Goal: Information Seeking & Learning: Learn about a topic

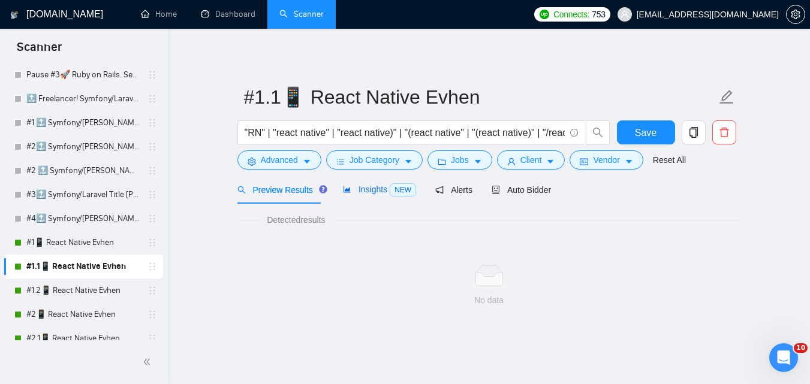
click at [377, 187] on span "Insights NEW" at bounding box center [379, 190] width 73 height 10
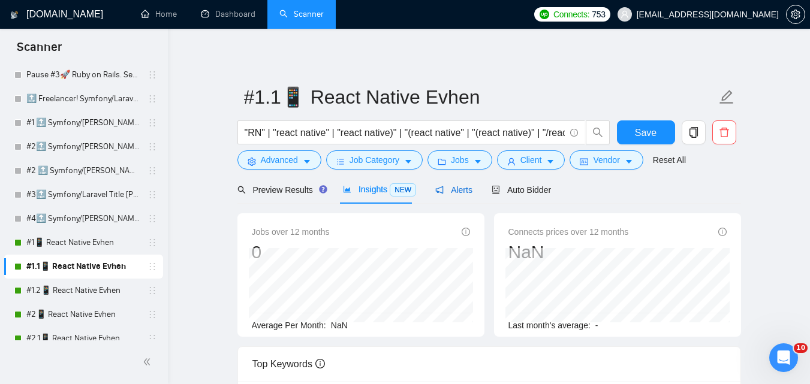
click at [459, 190] on span "Alerts" at bounding box center [453, 190] width 37 height 10
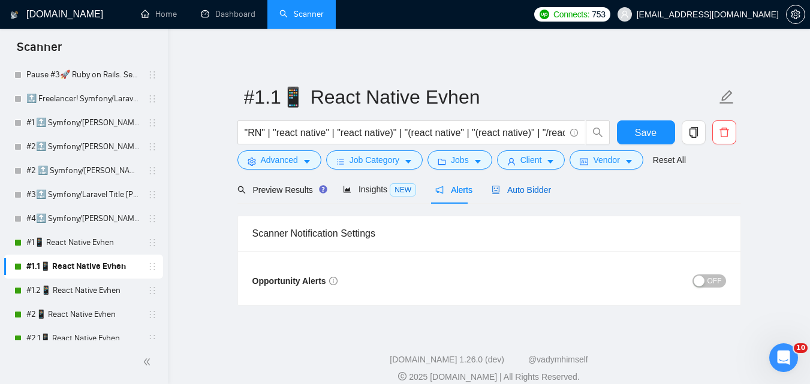
click at [507, 193] on span "Auto Bidder" at bounding box center [521, 190] width 59 height 10
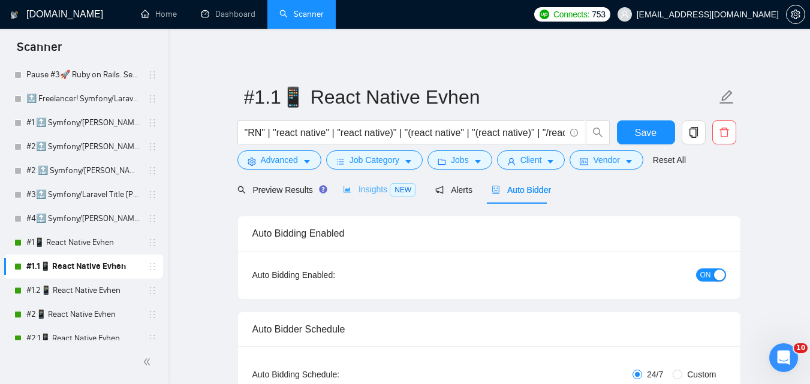
click at [365, 200] on div "Insights NEW" at bounding box center [379, 190] width 73 height 28
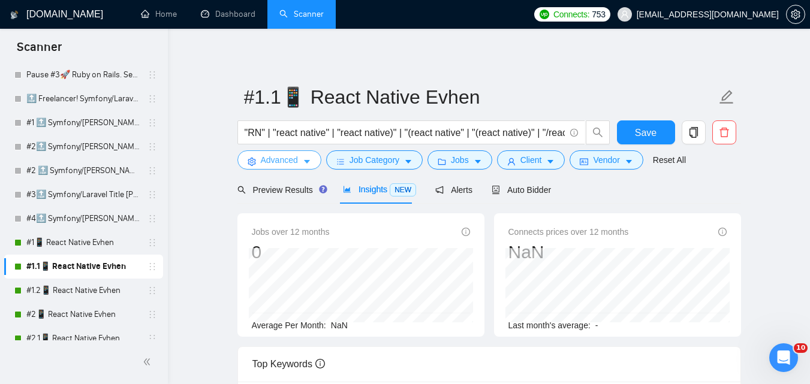
click at [299, 164] on button "Advanced" at bounding box center [280, 160] width 84 height 19
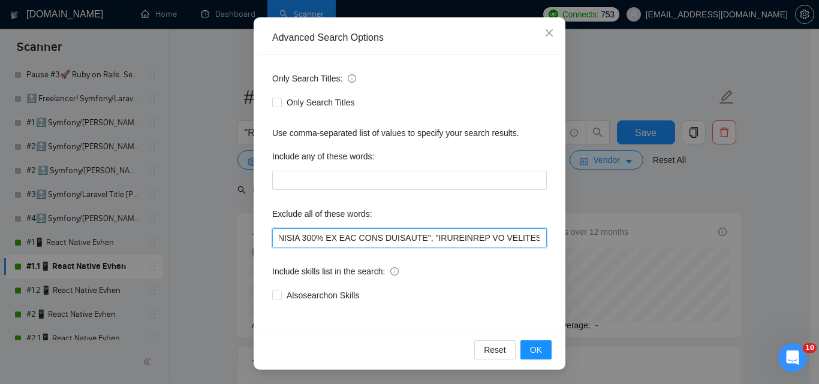
scroll to position [0, 9493]
drag, startPoint x: 442, startPoint y: 236, endPoint x: 716, endPoint y: 213, distance: 275.1
click at [716, 213] on div "Advanced Search Options Only Search Titles: Only Search Titles Use comma-separa…" at bounding box center [409, 192] width 819 height 384
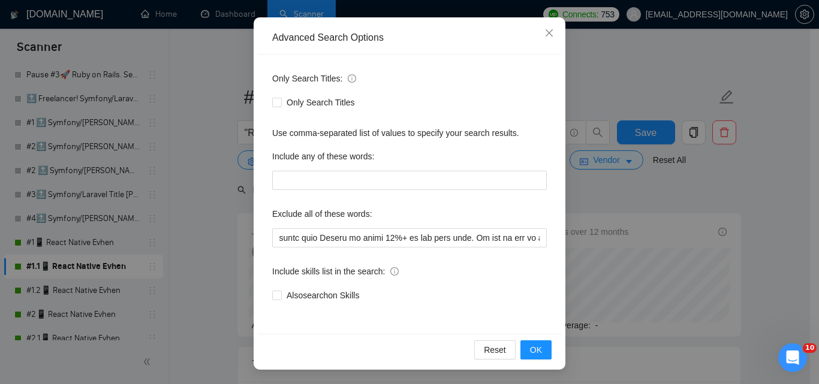
scroll to position [0, 0]
click at [782, 221] on div "Advanced Search Options Only Search Titles: Only Search Titles Use comma-separa…" at bounding box center [409, 192] width 819 height 384
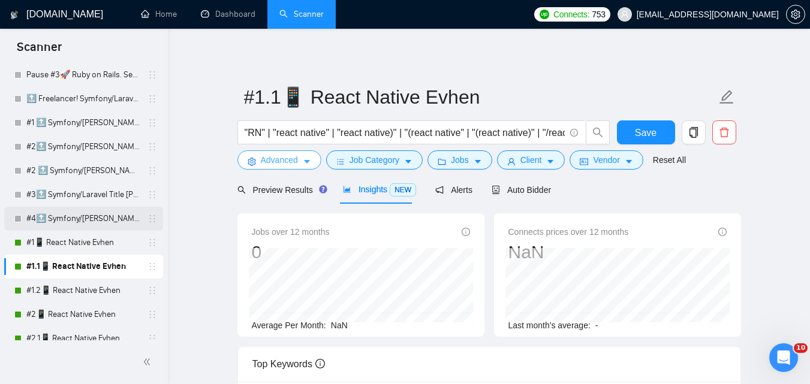
scroll to position [240, 0]
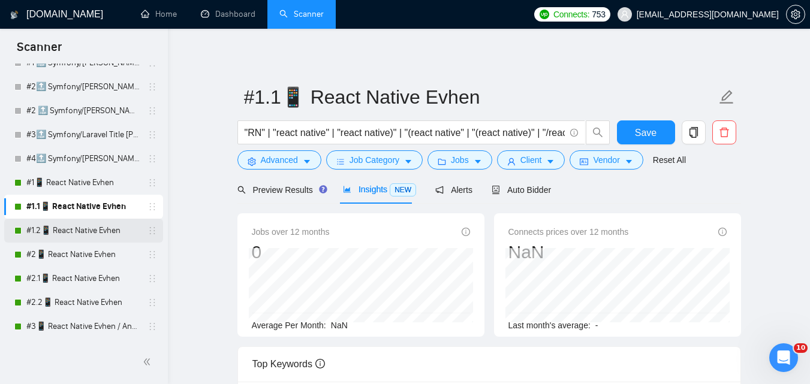
click at [95, 226] on link "#1.2📱 React Native Evhen" at bounding box center [83, 231] width 114 height 24
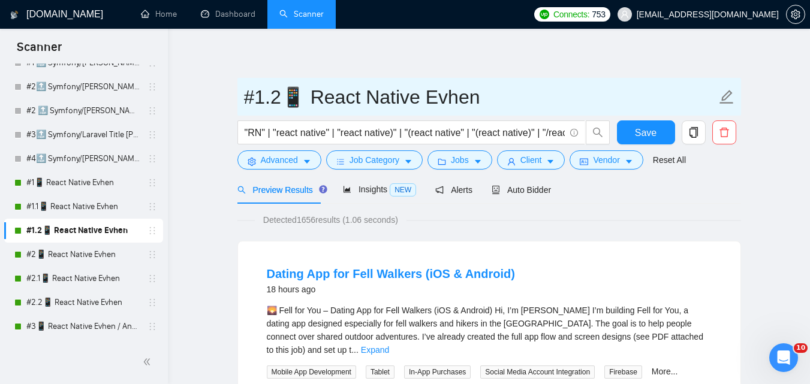
drag, startPoint x: 248, startPoint y: 95, endPoint x: 471, endPoint y: 89, distance: 223.8
click at [471, 89] on input "#1.2📱 React Native Evhen" at bounding box center [480, 97] width 473 height 30
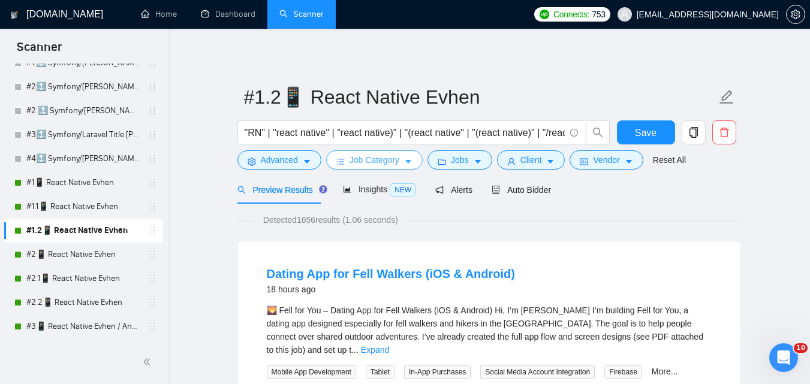
click at [381, 157] on span "Job Category" at bounding box center [375, 160] width 50 height 13
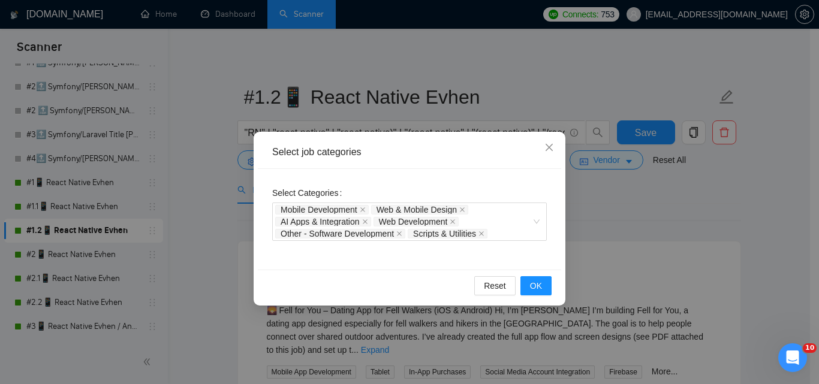
click at [622, 199] on div "Select job categories Select Categories Mobile Development Web & Mobile Design …" at bounding box center [409, 192] width 819 height 384
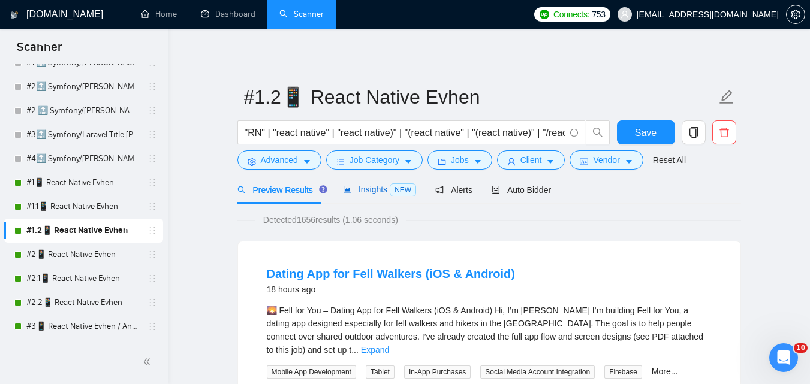
click at [363, 193] on span "Insights NEW" at bounding box center [379, 190] width 73 height 10
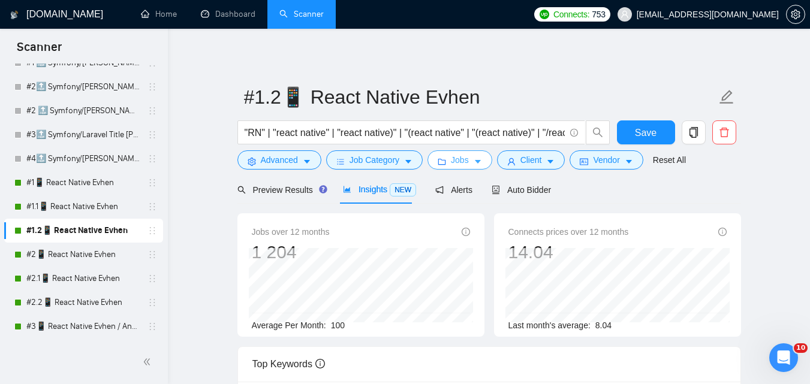
click at [452, 153] on button "Jobs" at bounding box center [460, 160] width 65 height 19
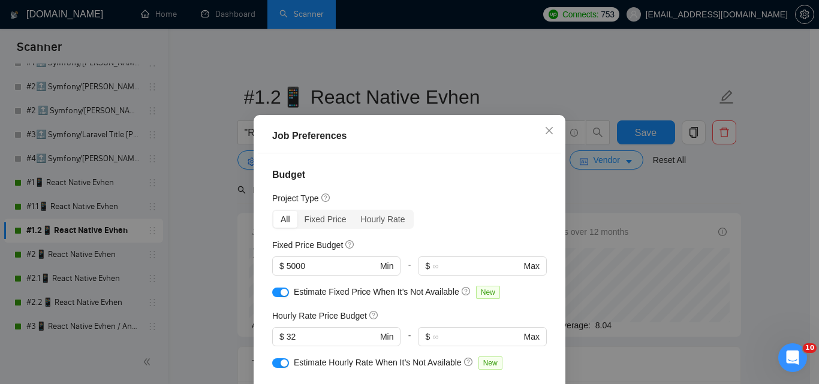
click at [726, 185] on div "Job Preferences Budget Project Type All Fixed Price Hourly Rate Fixed Price Bud…" at bounding box center [409, 192] width 819 height 384
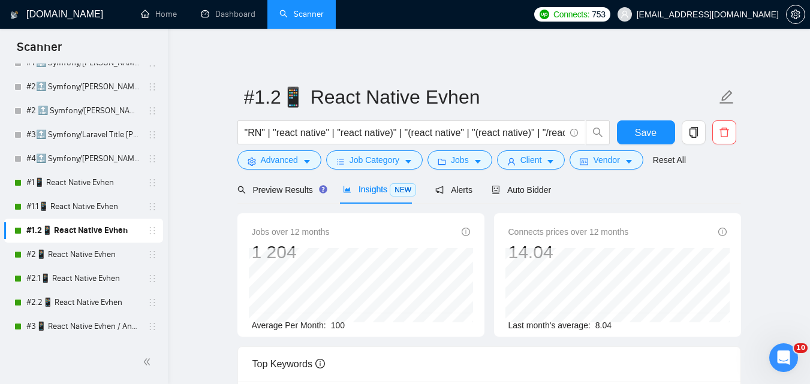
click at [485, 188] on div "Preview Results Insights NEW Alerts Auto Bidder" at bounding box center [395, 190] width 314 height 28
click at [457, 194] on span "Alerts" at bounding box center [453, 190] width 37 height 10
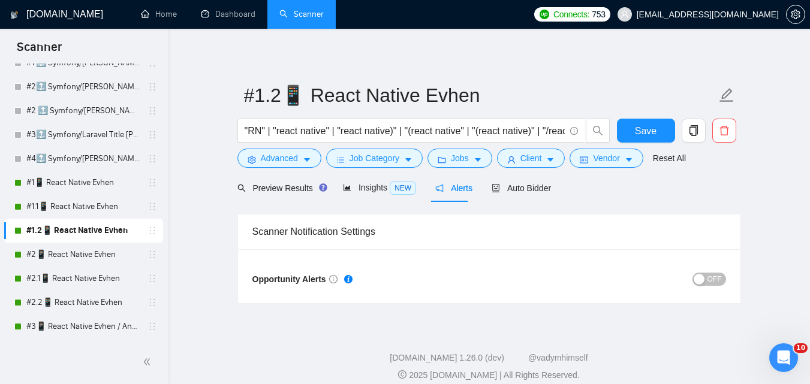
scroll to position [13, 0]
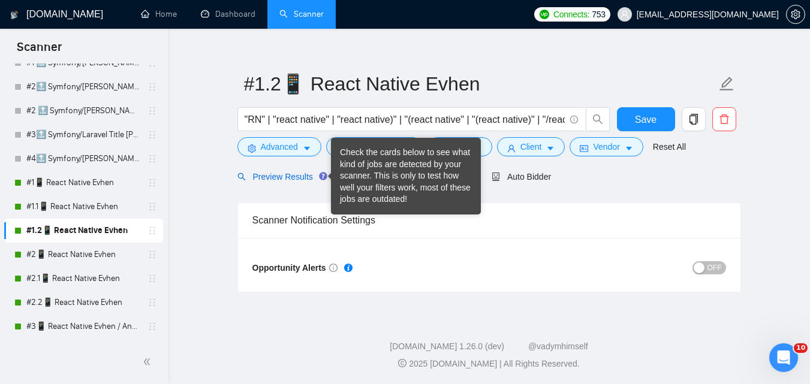
click at [280, 176] on span "Preview Results" at bounding box center [281, 177] width 86 height 10
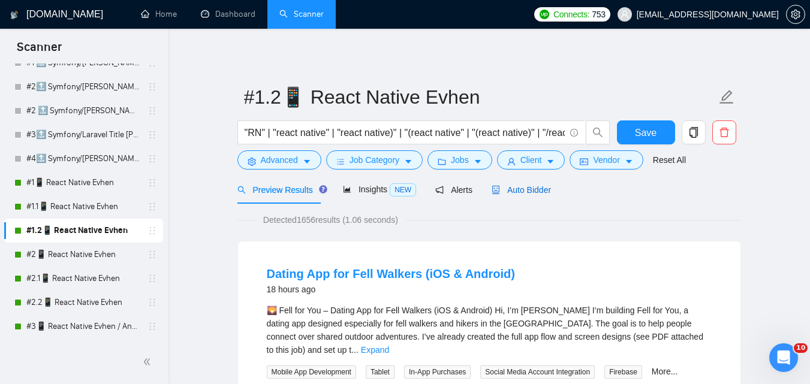
click at [515, 188] on span "Auto Bidder" at bounding box center [521, 190] width 59 height 10
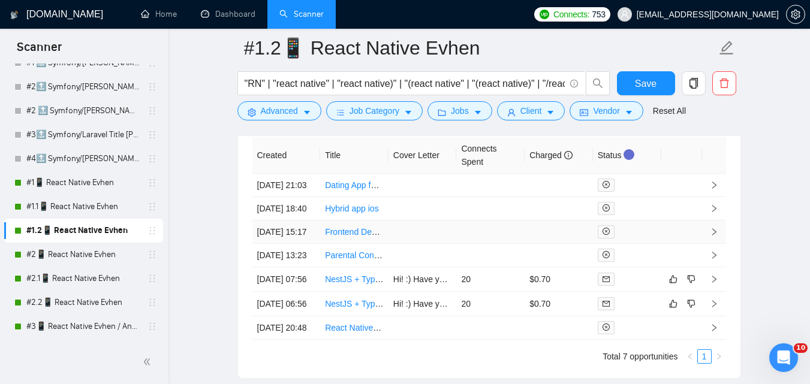
scroll to position [3047, 0]
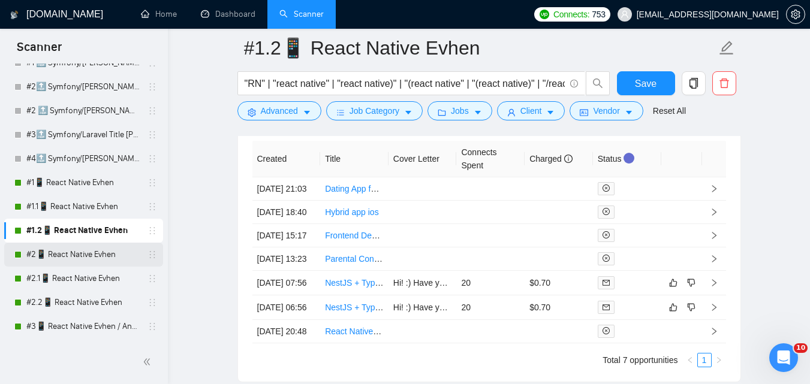
click at [73, 259] on link "#2📱 React Native Evhen" at bounding box center [83, 255] width 114 height 24
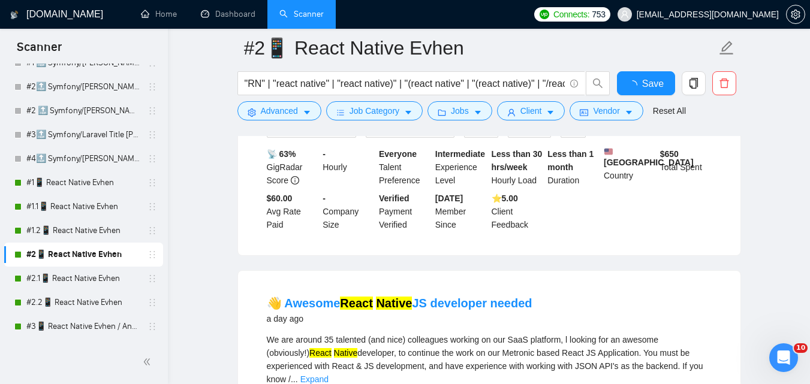
scroll to position [2595, 0]
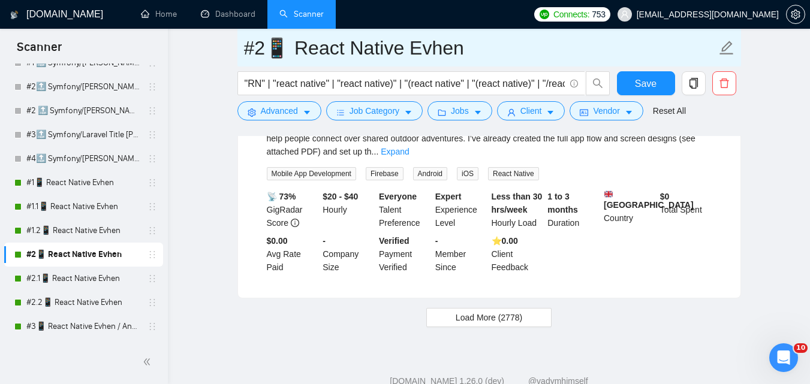
drag, startPoint x: 242, startPoint y: 55, endPoint x: 437, endPoint y: 58, distance: 194.4
click at [436, 58] on span "#2📱 React Native Evhen" at bounding box center [490, 48] width 504 height 38
drag, startPoint x: 467, startPoint y: 56, endPoint x: 256, endPoint y: 54, distance: 211.7
click at [256, 54] on input "#2📱 React Native Evhen" at bounding box center [480, 48] width 473 height 30
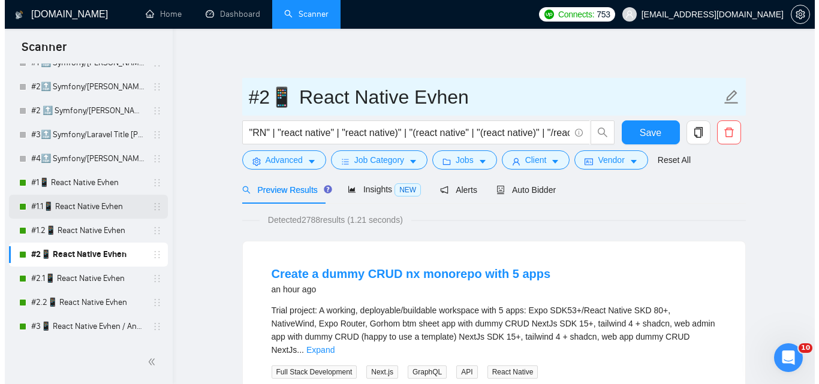
scroll to position [300, 0]
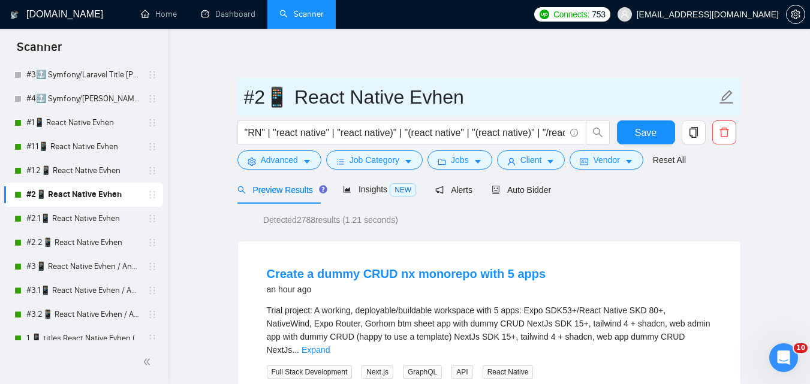
drag, startPoint x: 237, startPoint y: 92, endPoint x: 449, endPoint y: 94, distance: 212.3
click at [448, 92] on span "#2📱 React Native Evhen" at bounding box center [490, 97] width 504 height 38
drag, startPoint x: 244, startPoint y: 95, endPoint x: 462, endPoint y: 74, distance: 219.3
click at [457, 79] on span "#2📱 React Native Evhen" at bounding box center [490, 97] width 504 height 38
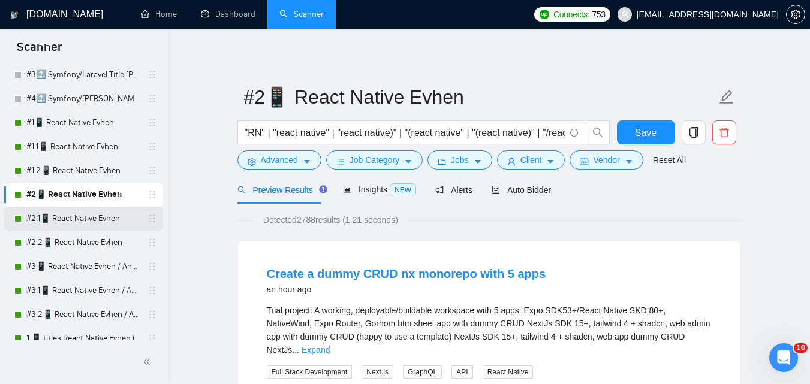
click at [92, 215] on link "#2.1📱 React Native Evhen" at bounding box center [83, 219] width 114 height 24
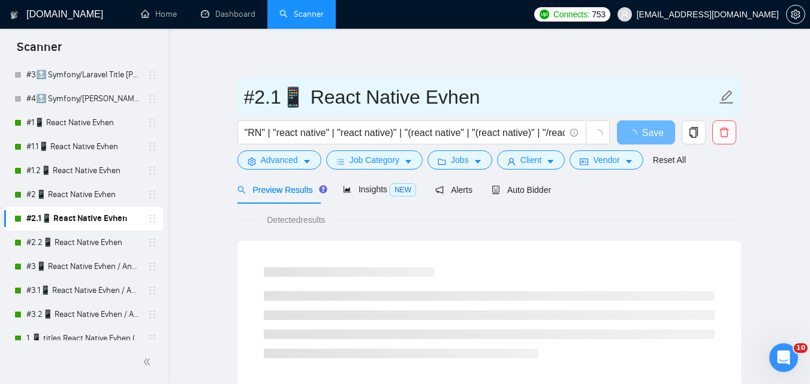
drag, startPoint x: 242, startPoint y: 100, endPoint x: 470, endPoint y: 101, distance: 227.9
click at [477, 100] on span "#2.1📱 React Native Evhen" at bounding box center [490, 97] width 504 height 38
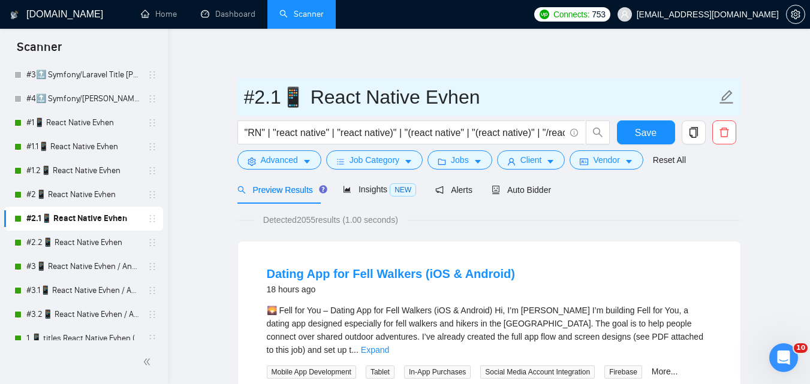
drag, startPoint x: 470, startPoint y: 101, endPoint x: 236, endPoint y: 107, distance: 234.0
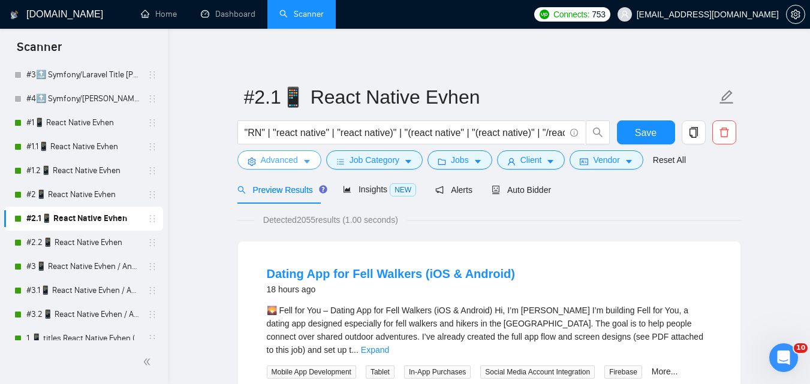
click at [280, 164] on span "Advanced" at bounding box center [279, 160] width 37 height 13
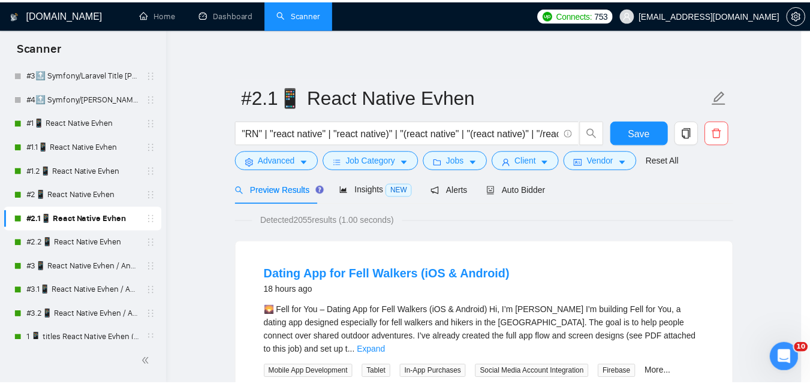
scroll to position [55, 0]
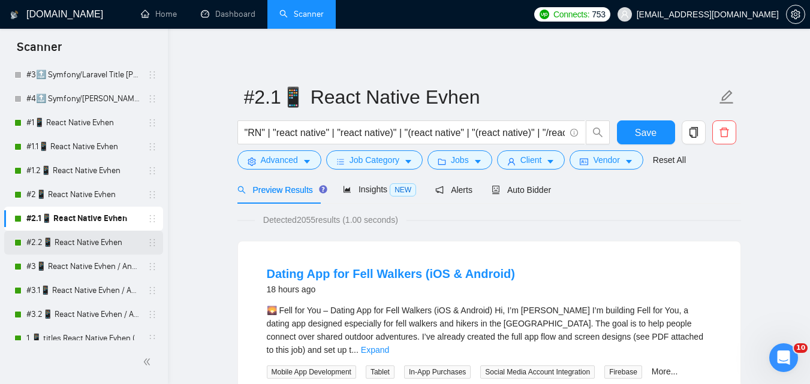
click at [44, 236] on link "#2.2📱 React Native Evhen" at bounding box center [83, 243] width 114 height 24
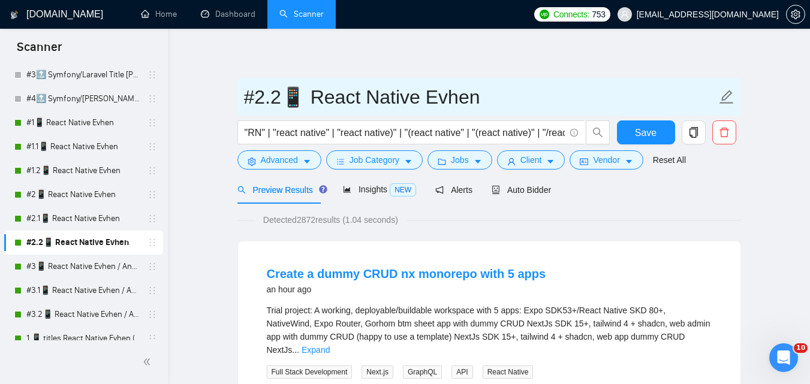
drag, startPoint x: 238, startPoint y: 98, endPoint x: 470, endPoint y: 101, distance: 232.1
click at [470, 101] on span "#2.2📱 React Native Evhen" at bounding box center [490, 97] width 504 height 38
drag, startPoint x: 470, startPoint y: 101, endPoint x: 238, endPoint y: 104, distance: 231.6
click at [238, 104] on span "#2.2📱 React Native Evhen" at bounding box center [490, 97] width 504 height 38
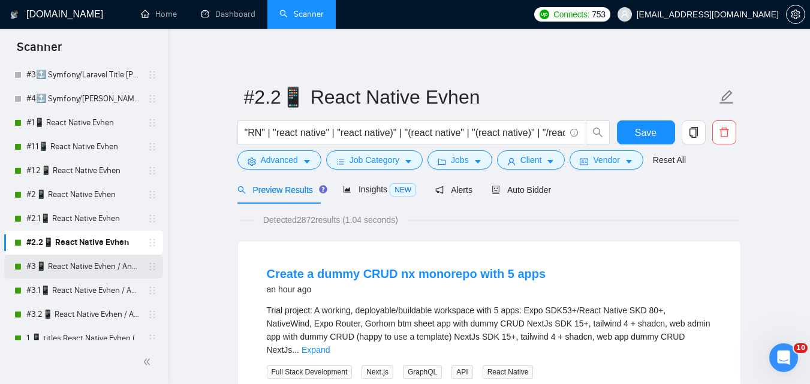
click at [47, 271] on link "#3📱 React Native Evhen / Another categories" at bounding box center [83, 267] width 114 height 24
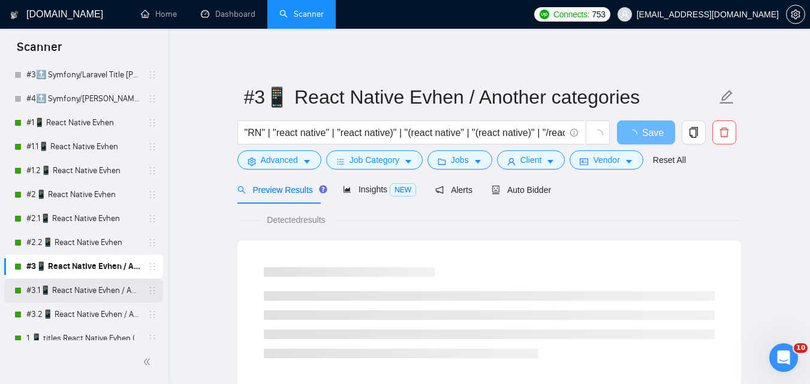
click at [109, 287] on link "#3.1📱 React Native Evhen / Another categories" at bounding box center [83, 291] width 114 height 24
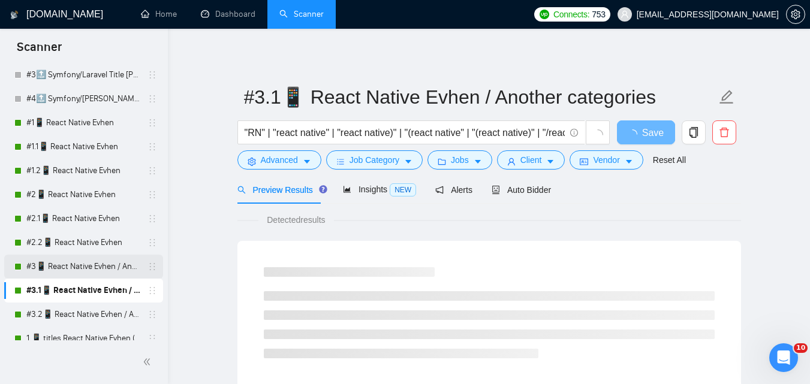
click at [114, 261] on link "#3📱 React Native Evhen / Another categories" at bounding box center [83, 267] width 114 height 24
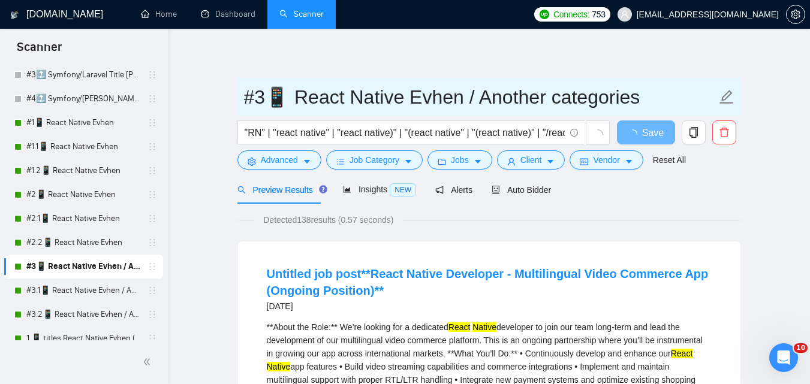
drag, startPoint x: 243, startPoint y: 100, endPoint x: 638, endPoint y: 101, distance: 395.3
click at [638, 101] on span "#3📱 React Native Evhen / Another categories" at bounding box center [490, 97] width 504 height 38
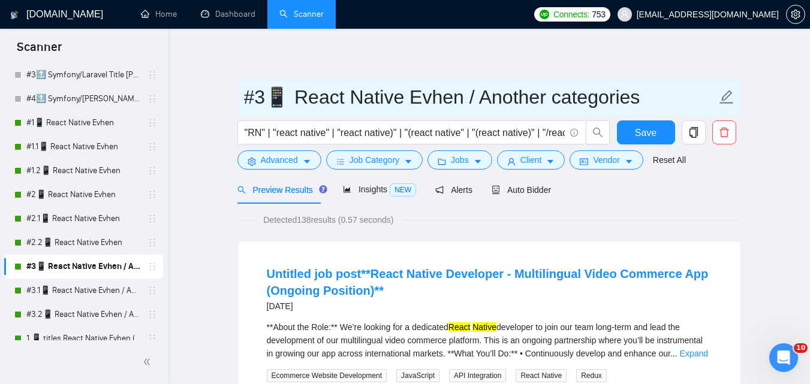
click at [638, 99] on input "#3📱 React Native Evhen / Another categories" at bounding box center [480, 97] width 473 height 30
click at [638, 102] on input "#3📱 React Native Evhen / Another categories" at bounding box center [480, 97] width 473 height 30
drag, startPoint x: 245, startPoint y: 94, endPoint x: 639, endPoint y: 105, distance: 394.2
click at [638, 106] on input "#3📱 React Native Evhen / Another categories" at bounding box center [480, 97] width 473 height 30
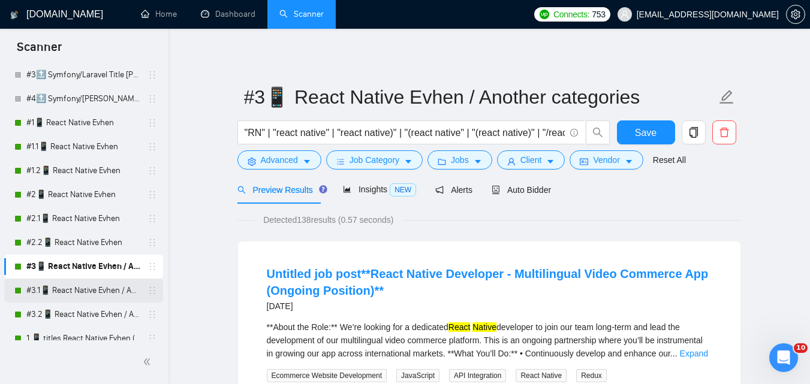
click at [43, 285] on link "#3.1📱 React Native Evhen / Another categories" at bounding box center [83, 291] width 114 height 24
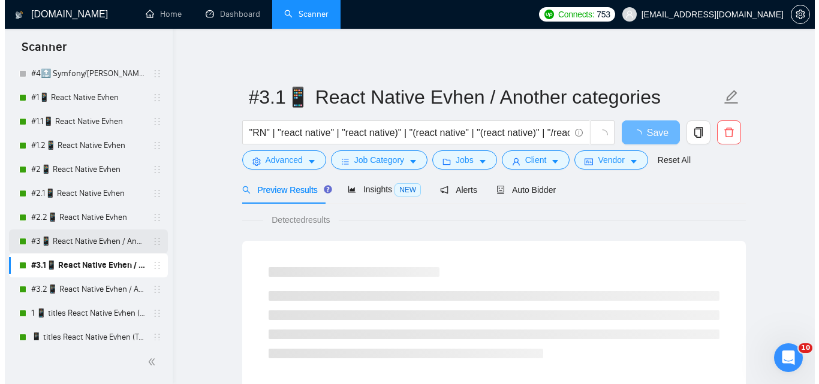
scroll to position [360, 0]
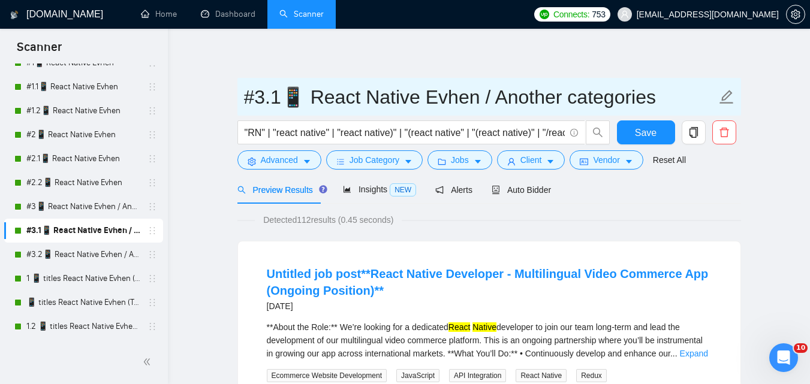
drag, startPoint x: 243, startPoint y: 94, endPoint x: 648, endPoint y: 100, distance: 404.9
click at [646, 99] on span "#3.1📱 React Native Evhen / Another categories" at bounding box center [490, 97] width 504 height 38
drag, startPoint x: 657, startPoint y: 100, endPoint x: 218, endPoint y: 107, distance: 439.1
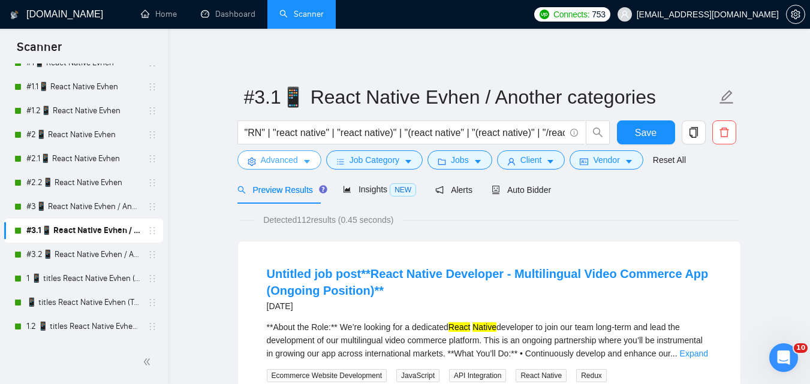
click at [304, 162] on icon "caret-down" at bounding box center [307, 162] width 8 height 8
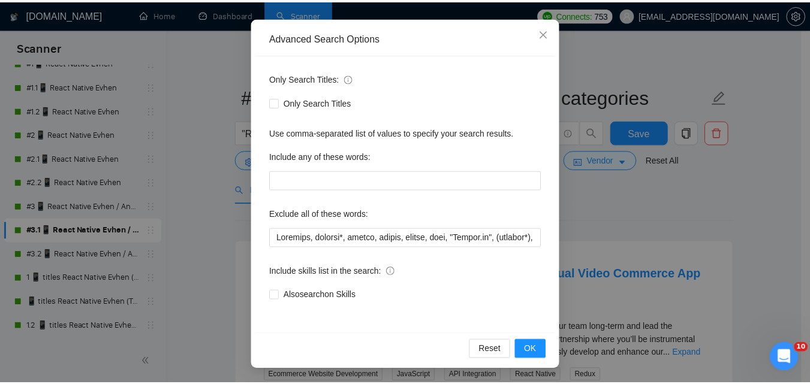
scroll to position [55, 0]
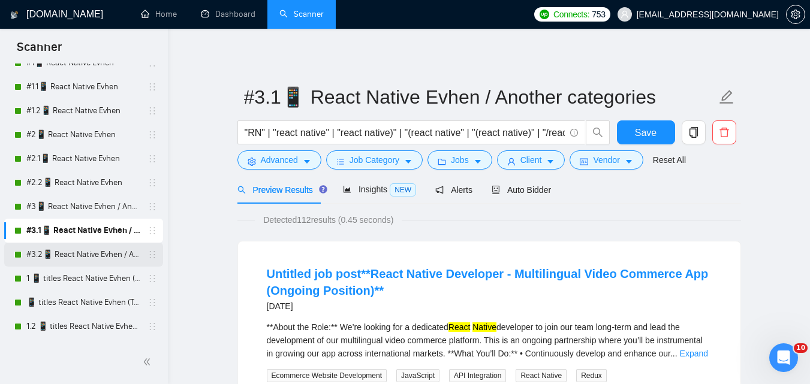
click at [112, 257] on link "#3.2📱 React Native Evhen / Another categories" at bounding box center [83, 255] width 114 height 24
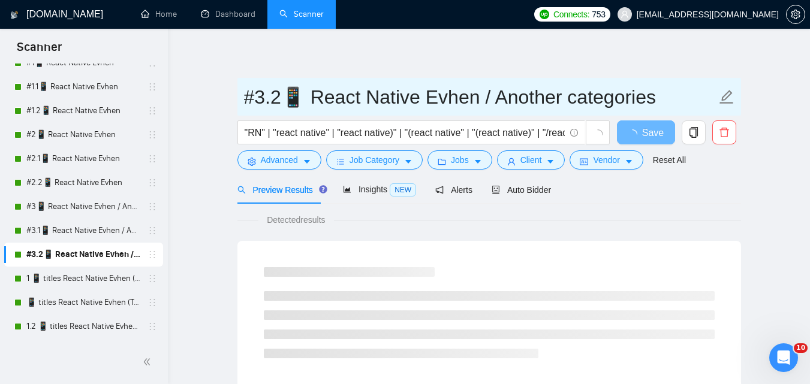
drag, startPoint x: 252, startPoint y: 100, endPoint x: 655, endPoint y: 68, distance: 404.4
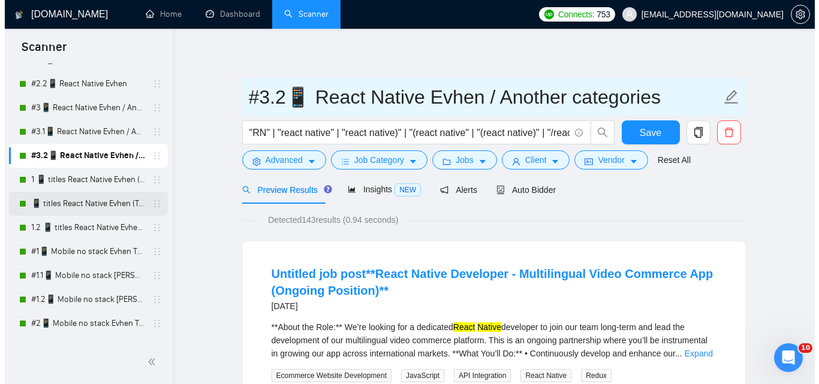
scroll to position [480, 0]
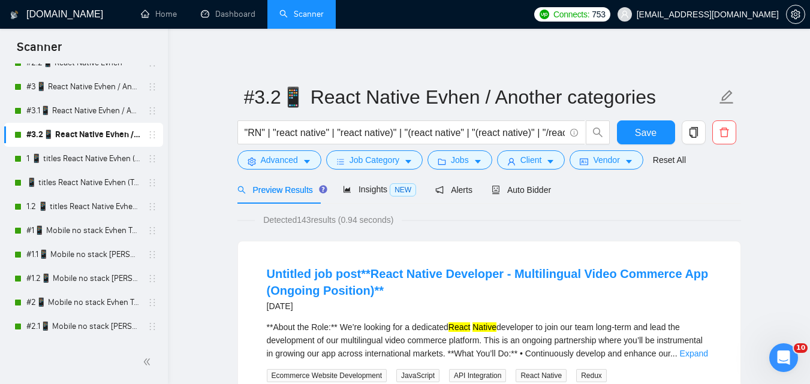
drag, startPoint x: 96, startPoint y: 158, endPoint x: 226, endPoint y: 151, distance: 130.4
click at [96, 158] on link "1 📱 titles React Native Evhen (Tam)" at bounding box center [83, 159] width 114 height 24
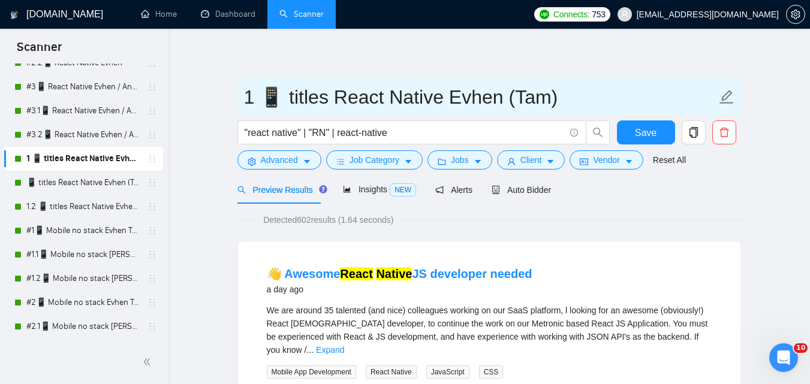
drag, startPoint x: 237, startPoint y: 107, endPoint x: 501, endPoint y: 98, distance: 264.7
click at [501, 98] on span "1 📱 titles React Native Evhen (Tam)" at bounding box center [490, 97] width 504 height 38
drag, startPoint x: 549, startPoint y: 100, endPoint x: 226, endPoint y: 83, distance: 324.4
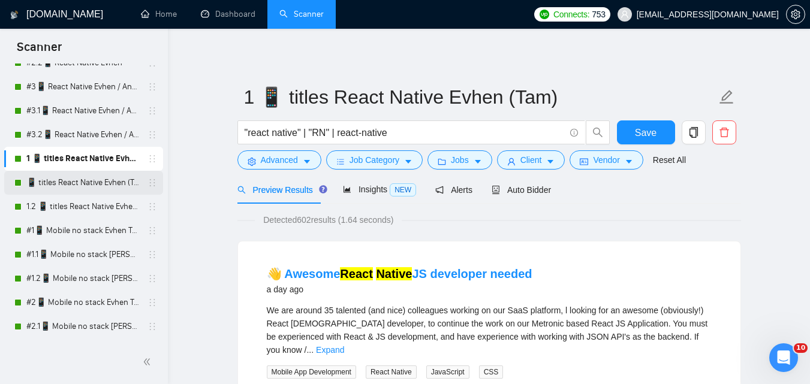
click at [91, 182] on link "📱 titles React Native Evhen (Tam)" at bounding box center [83, 183] width 114 height 24
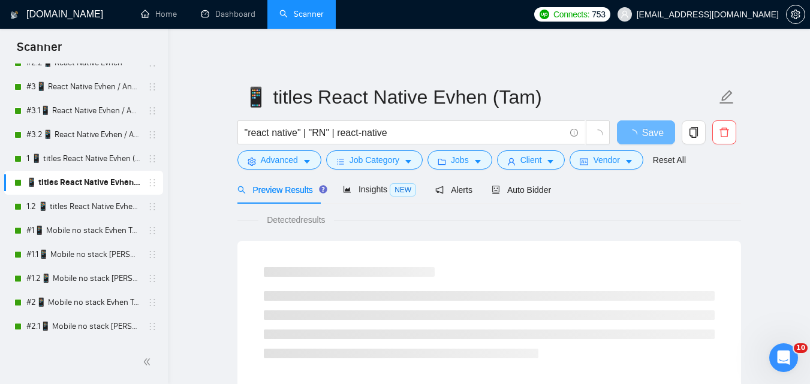
click at [98, 162] on link "1 📱 titles React Native Evhen (Tam)" at bounding box center [83, 159] width 114 height 24
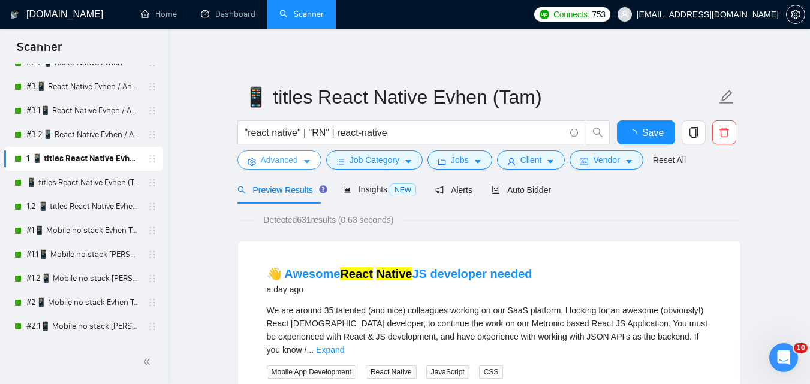
click at [274, 157] on span "Advanced" at bounding box center [279, 160] width 37 height 13
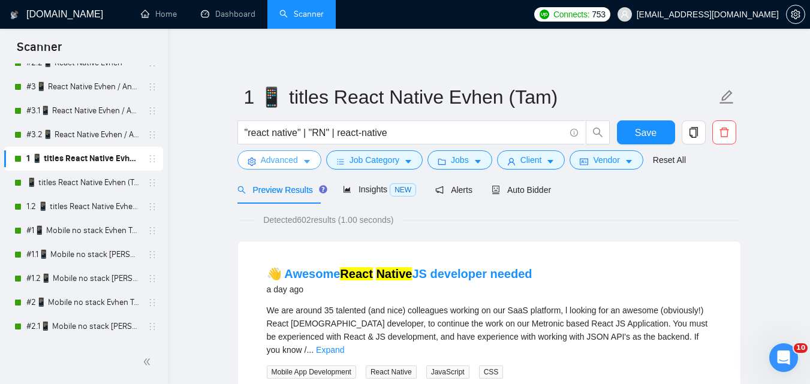
click at [301, 154] on button "Advanced" at bounding box center [280, 160] width 84 height 19
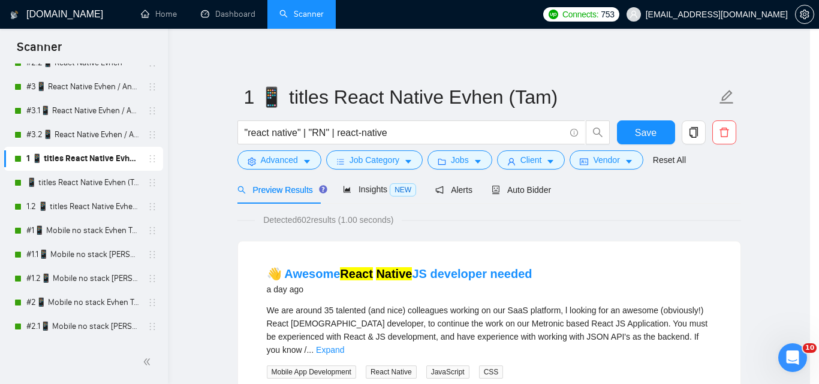
scroll to position [55, 0]
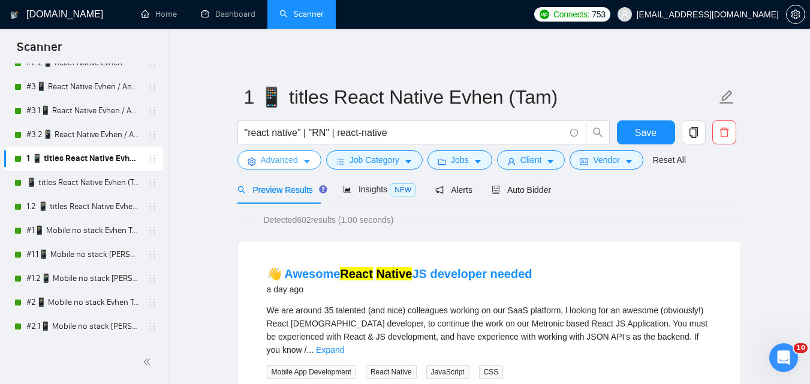
click at [274, 161] on span "Advanced" at bounding box center [279, 160] width 37 height 13
click at [98, 138] on link "#3.2📱 React Native Evhen / Another categories" at bounding box center [83, 135] width 114 height 24
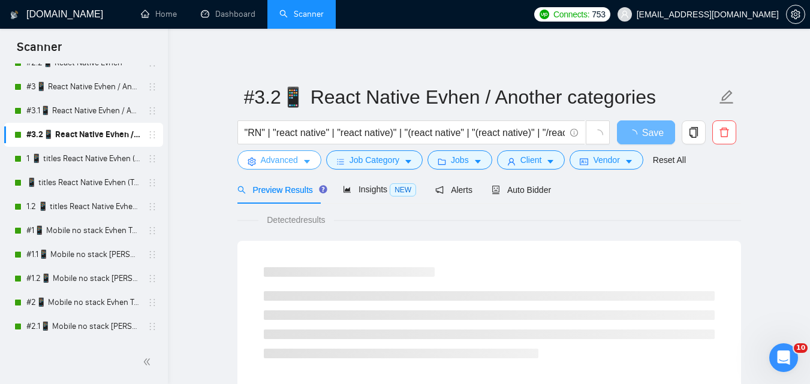
click at [294, 164] on span "Advanced" at bounding box center [279, 160] width 37 height 13
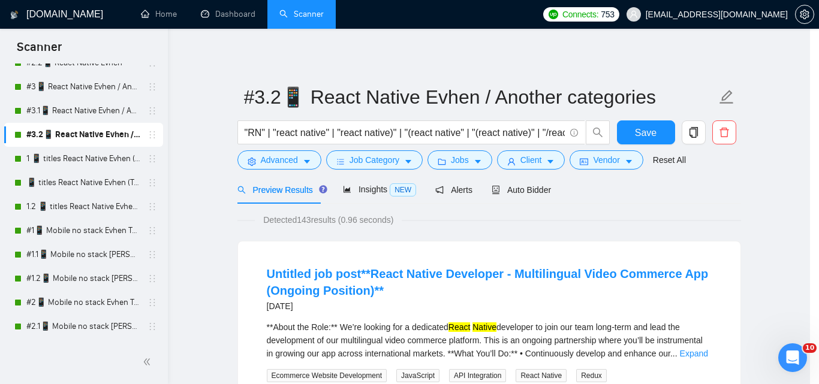
scroll to position [55, 0]
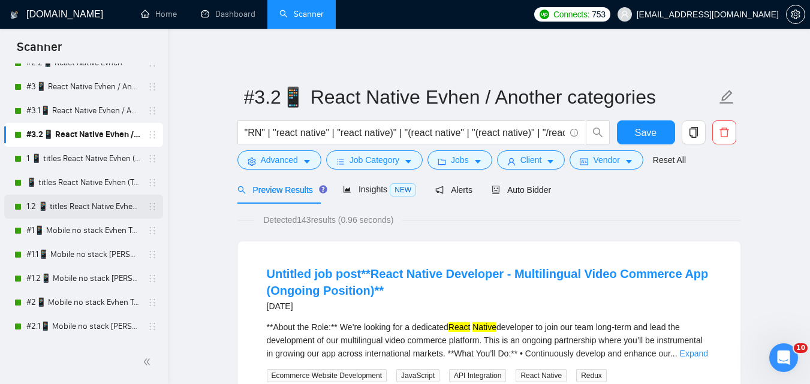
click at [96, 199] on link "1.2 📱 titles React Native Evhen (Tam)" at bounding box center [83, 207] width 114 height 24
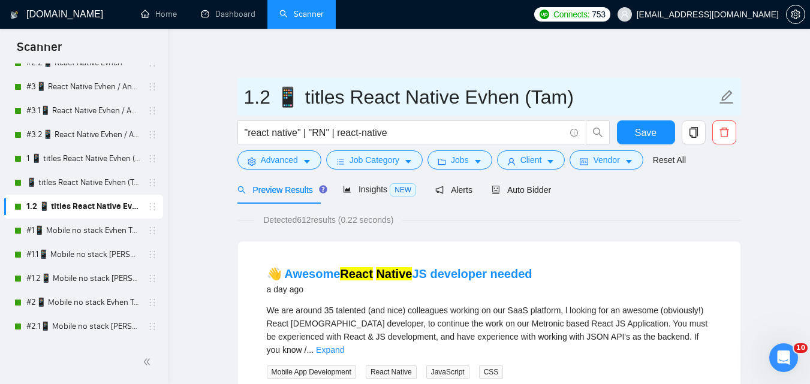
drag, startPoint x: 245, startPoint y: 97, endPoint x: 571, endPoint y: 86, distance: 326.5
click at [571, 86] on input "1.2 📱 titles React Native Evhen (Tam)" at bounding box center [480, 97] width 473 height 30
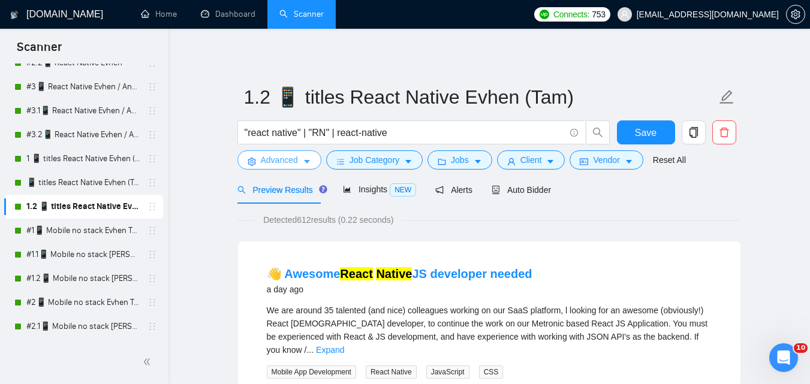
drag, startPoint x: 297, startPoint y: 160, endPoint x: 307, endPoint y: 164, distance: 11.0
click at [298, 160] on button "Advanced" at bounding box center [280, 160] width 84 height 19
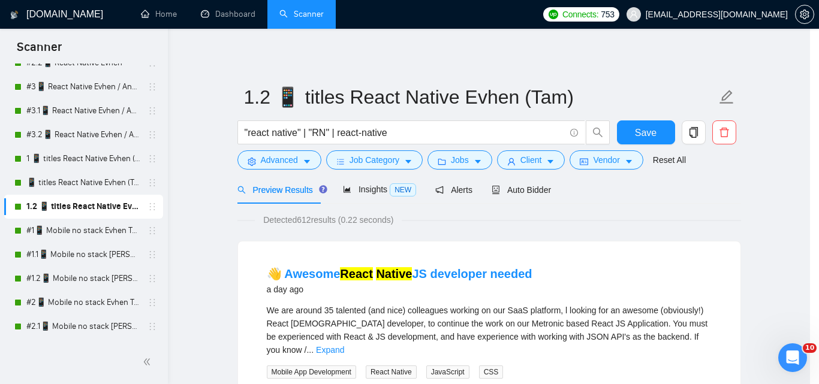
scroll to position [55, 0]
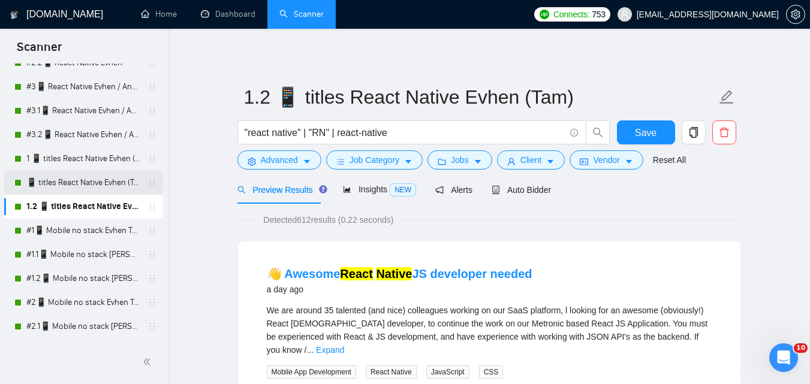
click at [103, 178] on link "📱 titles React Native Evhen (Tam)" at bounding box center [83, 183] width 114 height 24
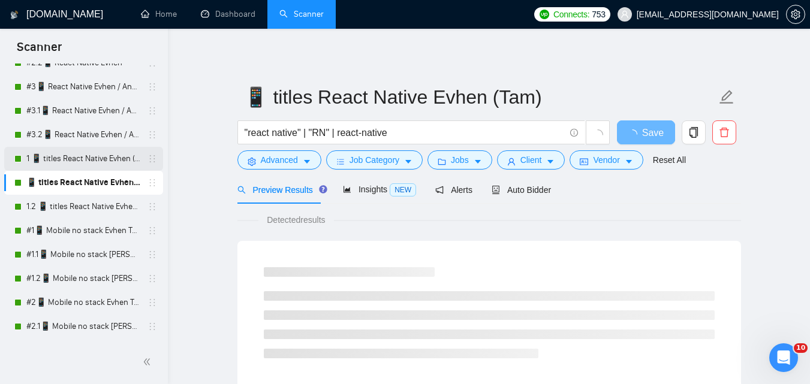
click at [86, 157] on link "1 📱 titles React Native Evhen (Tam)" at bounding box center [83, 159] width 114 height 24
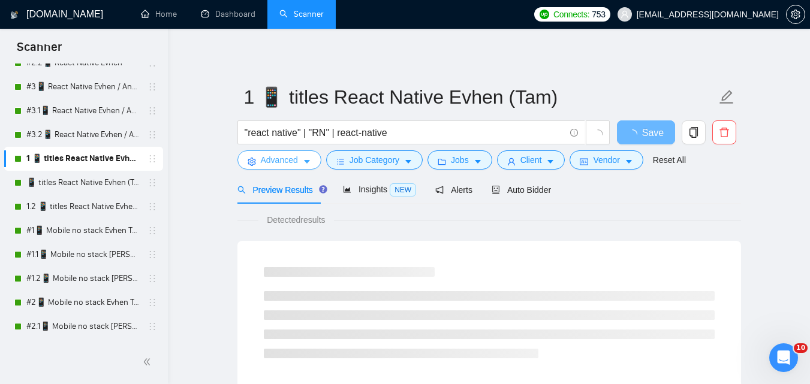
click at [262, 164] on span "Advanced" at bounding box center [279, 160] width 37 height 13
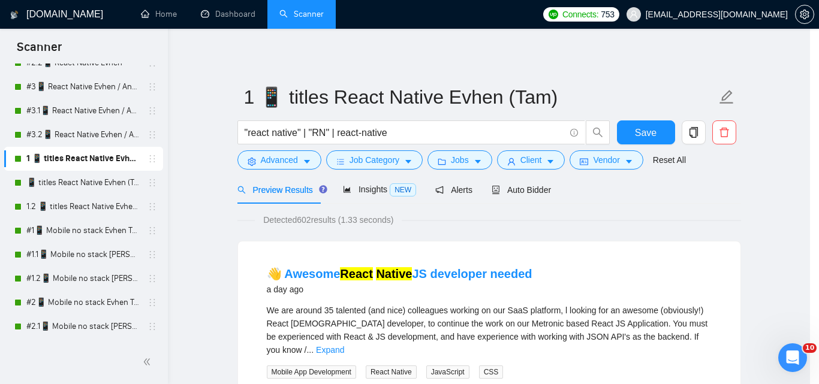
scroll to position [55, 0]
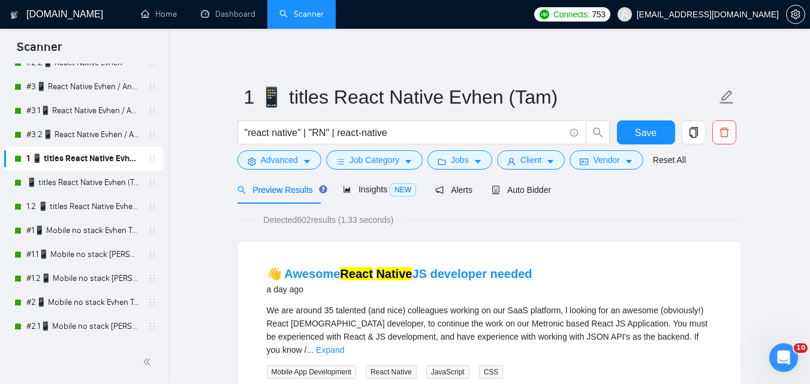
click at [82, 205] on link "1.2 📱 titles React Native Evhen (Tam)" at bounding box center [83, 207] width 114 height 24
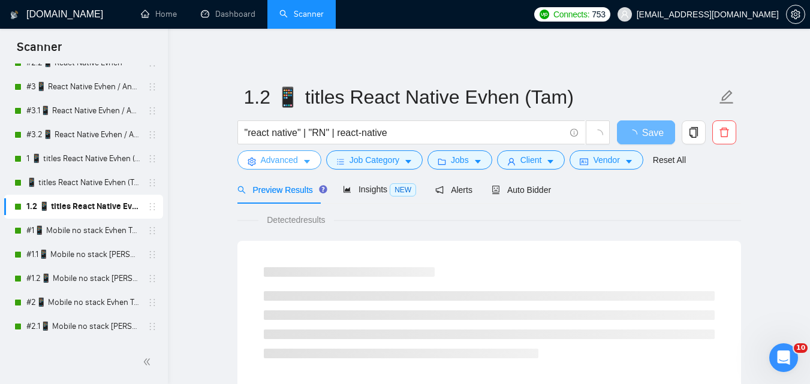
click at [275, 162] on span "Advanced" at bounding box center [279, 160] width 37 height 13
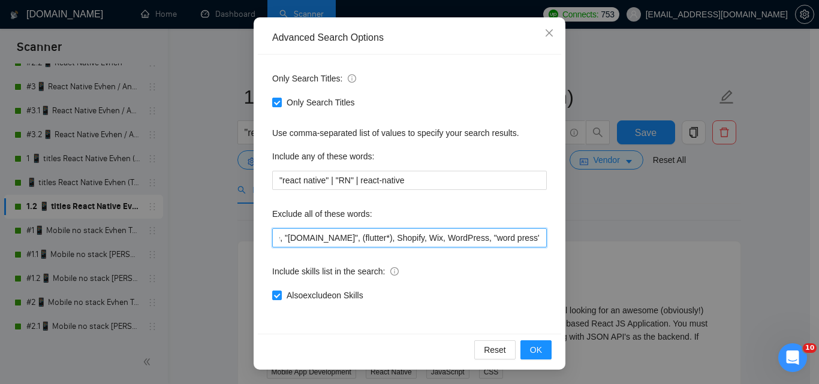
scroll to position [0, 963]
drag, startPoint x: 372, startPoint y: 239, endPoint x: 696, endPoint y: 229, distance: 323.5
click at [696, 229] on div "Advanced Search Options Only Search Titles: Only Search Titles Use comma-separa…" at bounding box center [409, 192] width 819 height 384
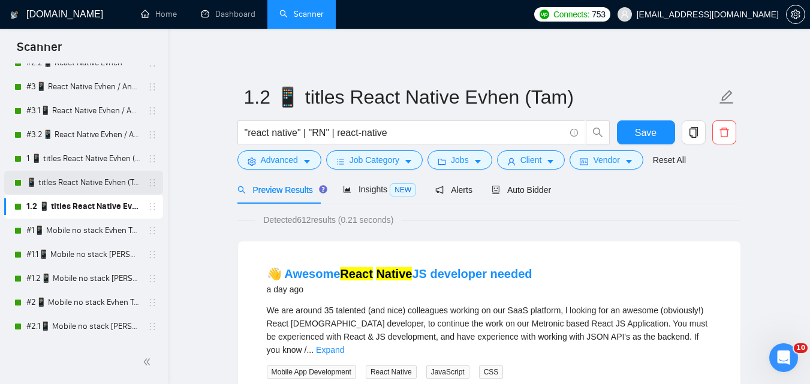
click at [86, 186] on link "📱 titles React Native Evhen (Tam)" at bounding box center [83, 183] width 114 height 24
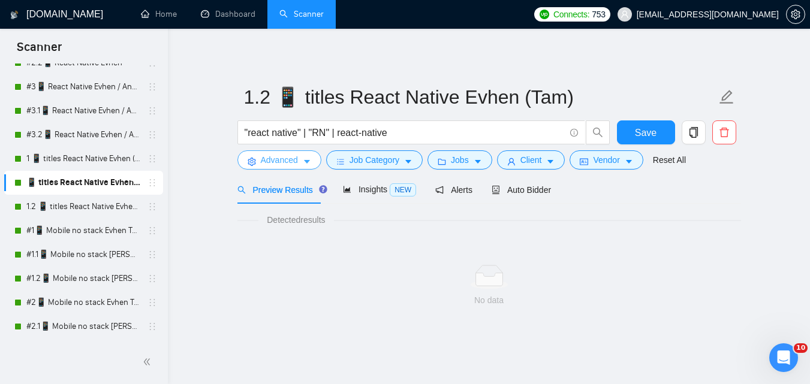
click at [271, 160] on span "Advanced" at bounding box center [279, 160] width 37 height 13
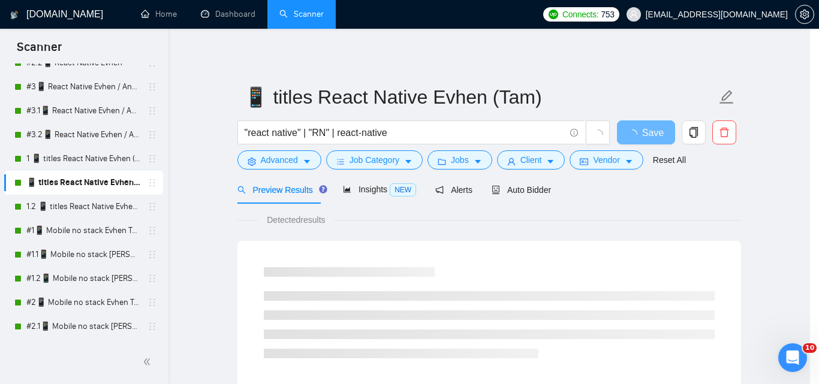
scroll to position [55, 0]
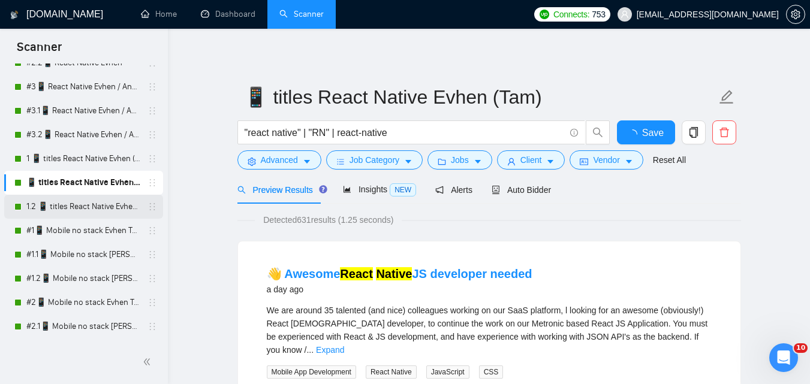
click at [68, 217] on link "1.2 📱 titles React Native Evhen (Tam)" at bounding box center [83, 207] width 114 height 24
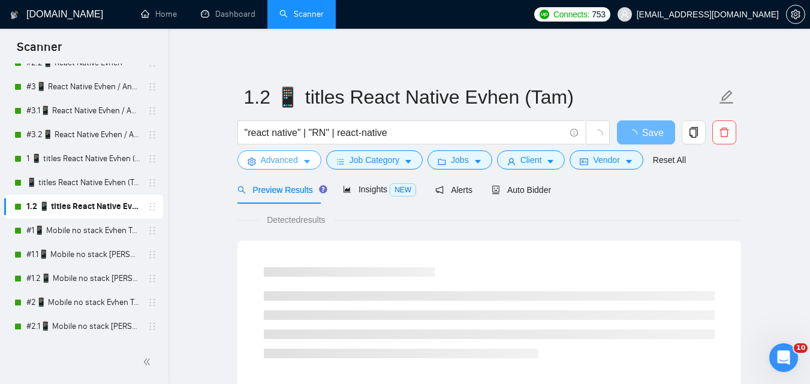
drag, startPoint x: 275, startPoint y: 161, endPoint x: 304, endPoint y: 187, distance: 37.8
click at [275, 161] on span "Advanced" at bounding box center [279, 160] width 37 height 13
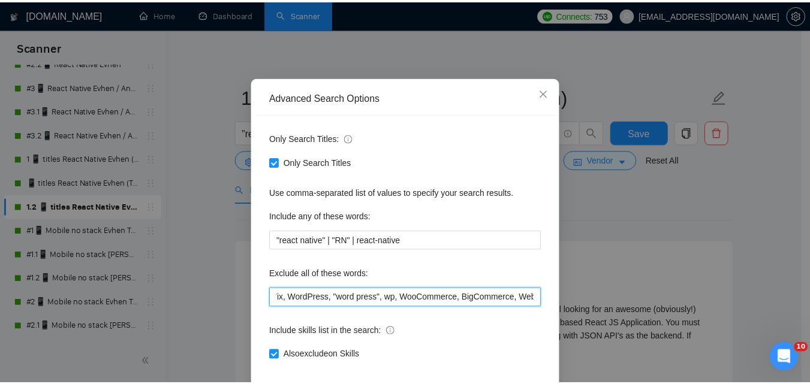
scroll to position [0, 963]
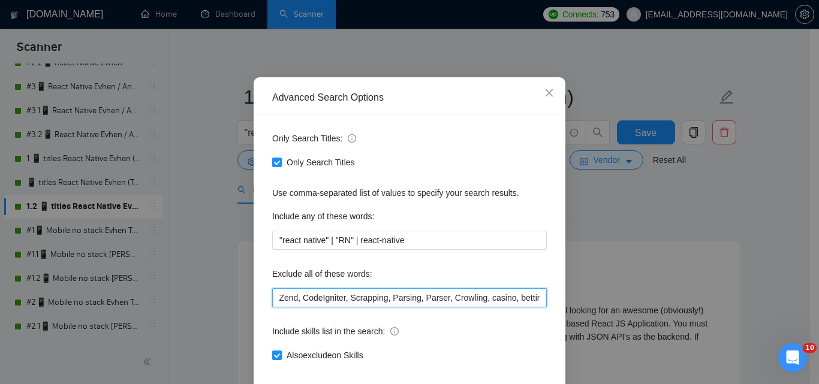
drag, startPoint x: 446, startPoint y: 352, endPoint x: 699, endPoint y: 355, distance: 252.5
click at [699, 355] on div "Advanced Search Options Only Search Titles: Only Search Titles Use comma-separa…" at bounding box center [409, 192] width 819 height 384
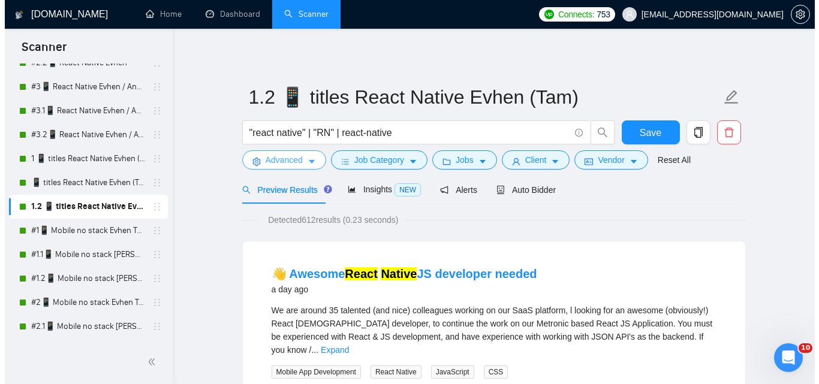
scroll to position [0, 0]
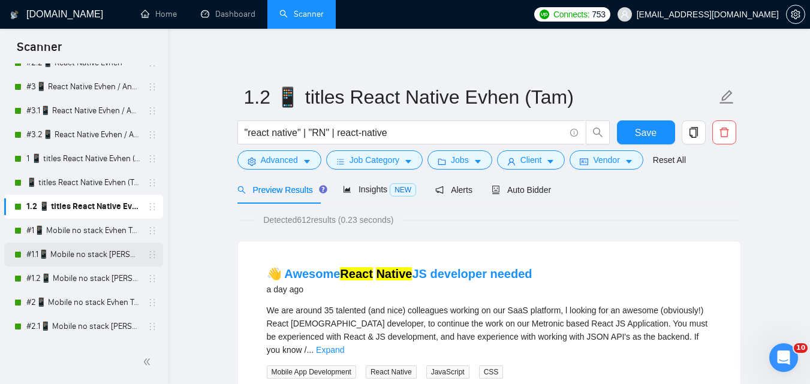
click at [100, 253] on link "#1.1📱 Mobile no stack [PERSON_NAME] (-iOS)" at bounding box center [83, 255] width 114 height 24
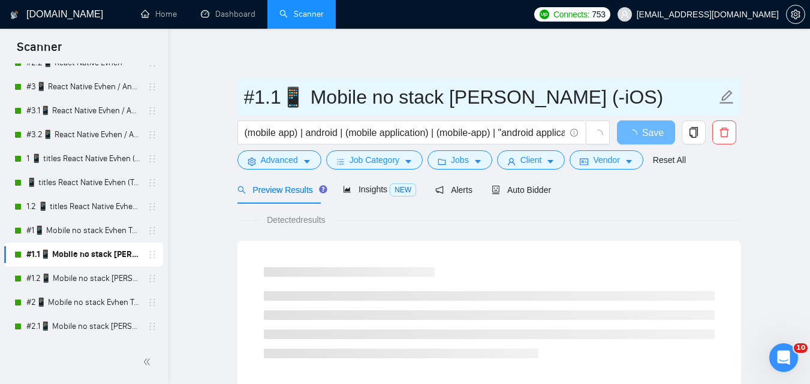
drag, startPoint x: 246, startPoint y: 97, endPoint x: 582, endPoint y: 52, distance: 339.0
click at [615, 92] on input "#1.1📱 Mobile no stack [PERSON_NAME] (-iOS)" at bounding box center [480, 97] width 473 height 30
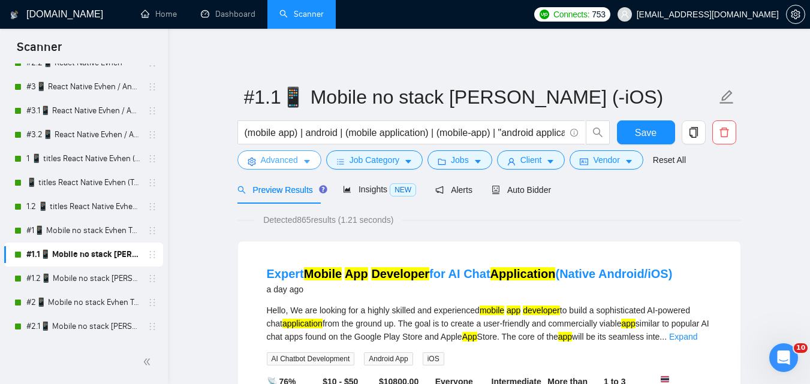
click at [303, 165] on icon "caret-down" at bounding box center [307, 162] width 8 height 8
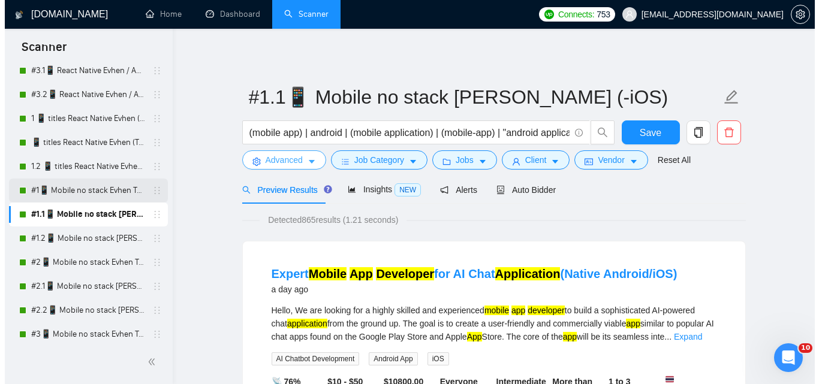
scroll to position [540, 0]
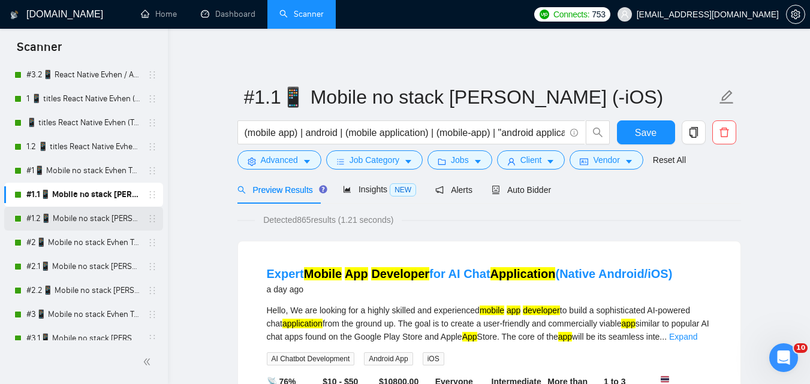
click at [85, 218] on link "#1.2📱 Mobile no stack [PERSON_NAME] (-iOS)" at bounding box center [83, 219] width 114 height 24
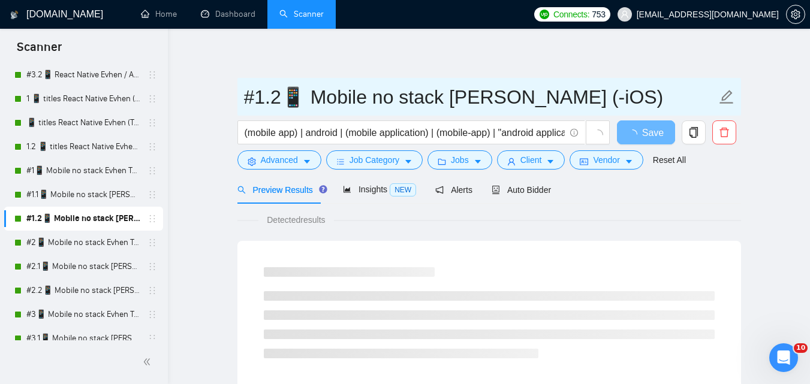
drag, startPoint x: 245, startPoint y: 103, endPoint x: 594, endPoint y: 88, distance: 349.4
click at [594, 88] on input "#1.2📱 Mobile no stack [PERSON_NAME] (-iOS)" at bounding box center [480, 97] width 473 height 30
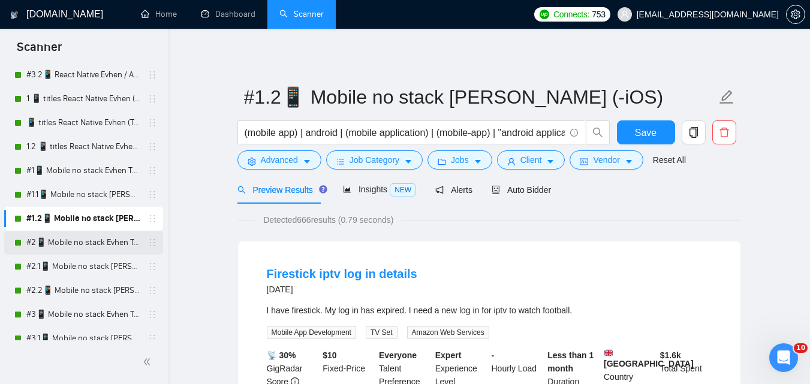
click at [73, 233] on link "#2📱 Mobile no stack Evhen Tam (-iOS)" at bounding box center [83, 243] width 114 height 24
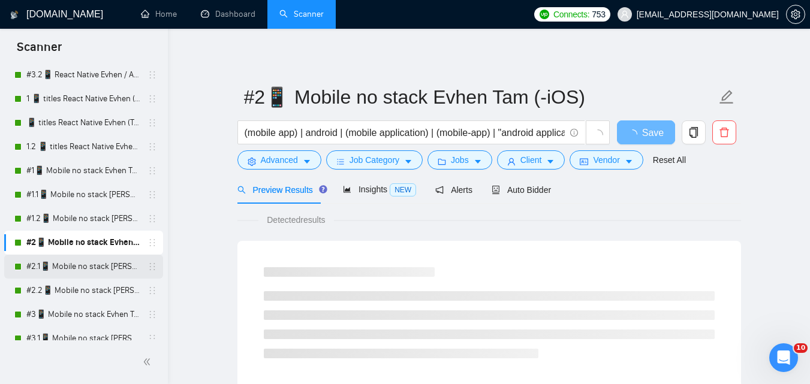
click at [97, 263] on link "#2.1📱 Mobile no stack [PERSON_NAME] (-iOS)" at bounding box center [83, 267] width 114 height 24
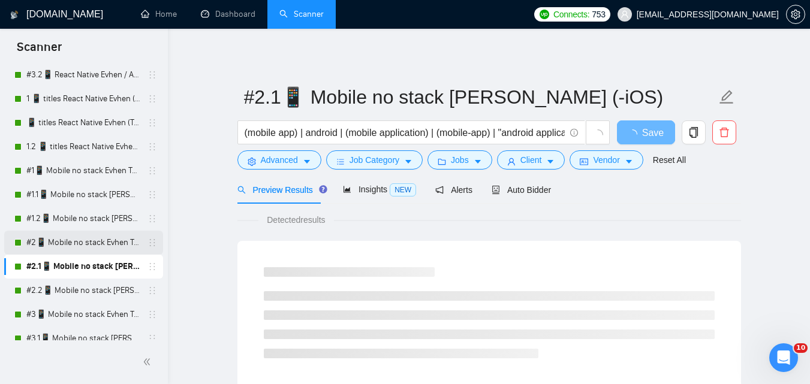
click at [75, 243] on link "#2📱 Mobile no stack Evhen Tam (-iOS)" at bounding box center [83, 243] width 114 height 24
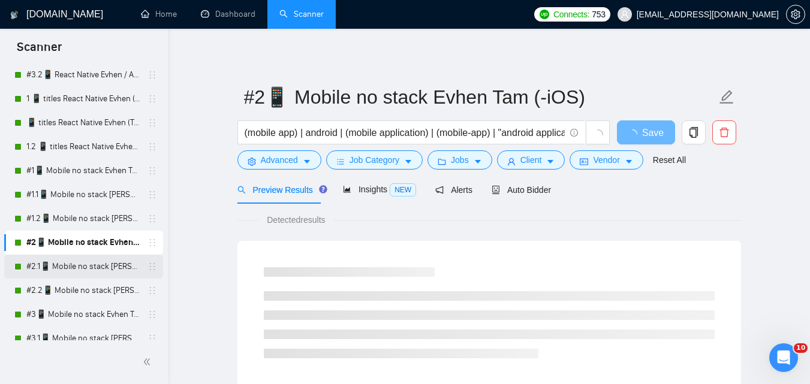
click at [105, 263] on link "#2.1📱 Mobile no stack [PERSON_NAME] (-iOS)" at bounding box center [83, 267] width 114 height 24
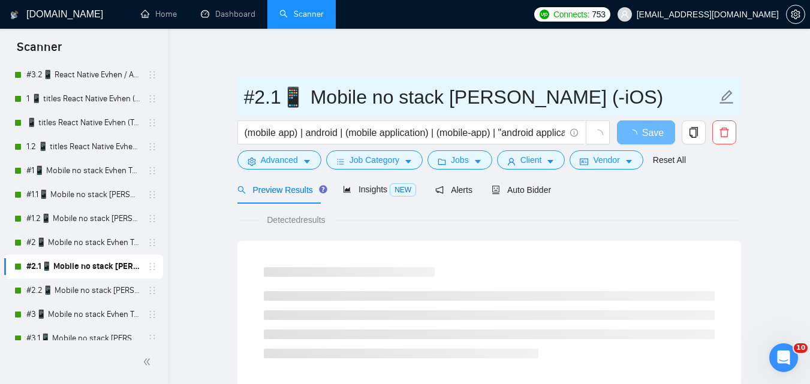
drag, startPoint x: 255, startPoint y: 102, endPoint x: 608, endPoint y: 79, distance: 353.5
click at [608, 79] on span "#2.1📱 Mobile no stack [PERSON_NAME] (-iOS)" at bounding box center [490, 97] width 504 height 38
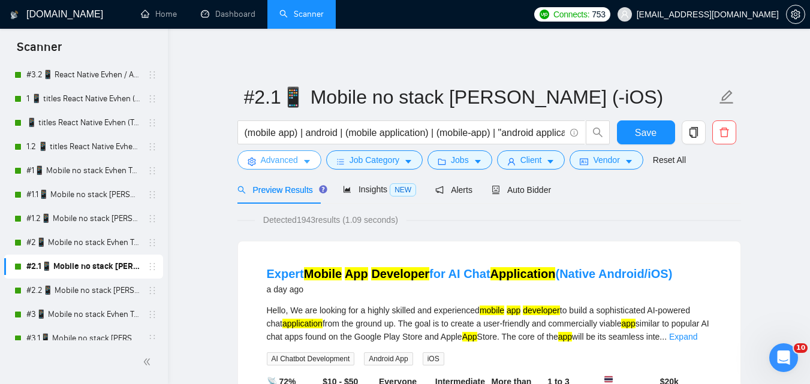
click at [305, 161] on icon "caret-down" at bounding box center [307, 163] width 6 height 4
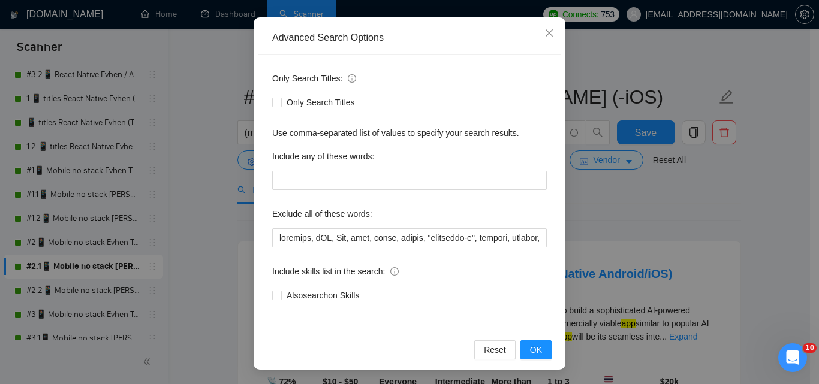
scroll to position [55, 0]
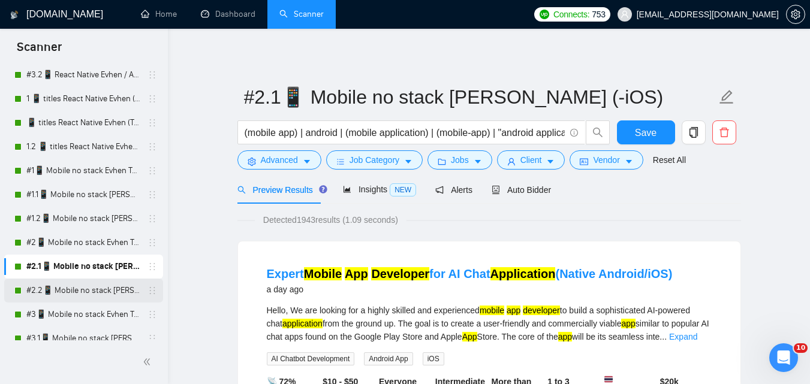
click at [58, 283] on link "#2.2📱 Mobile no stack [PERSON_NAME] (-iOS)" at bounding box center [83, 291] width 114 height 24
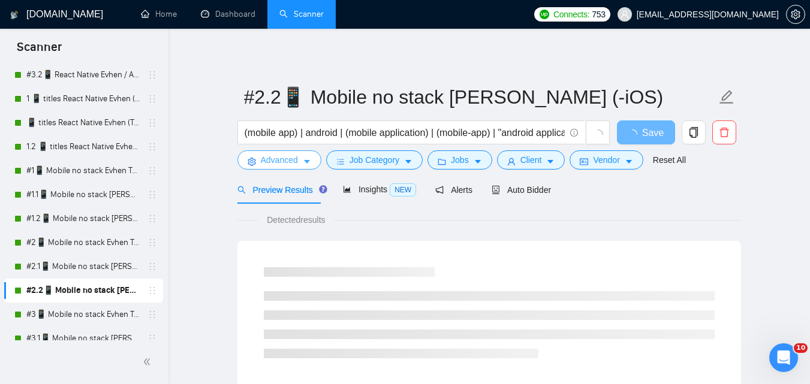
click at [289, 163] on span "Advanced" at bounding box center [279, 160] width 37 height 13
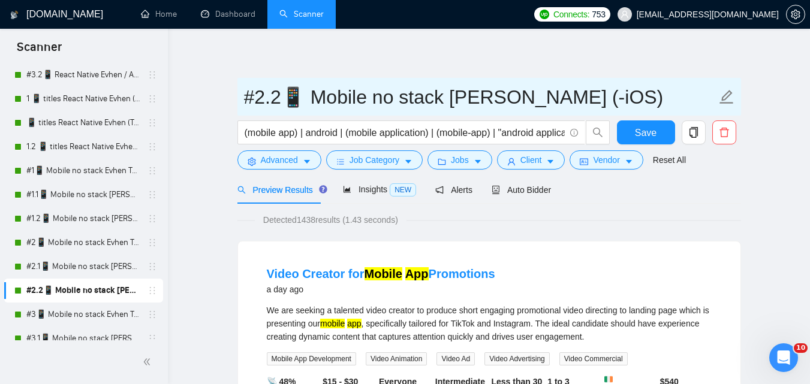
drag, startPoint x: 247, startPoint y: 98, endPoint x: 594, endPoint y: 73, distance: 348.8
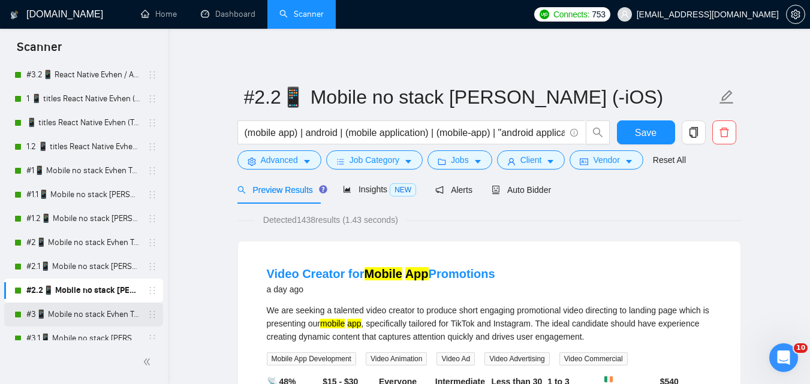
click at [82, 314] on link "#3📱 Mobile no stack Evhen Tam (-iOS)" at bounding box center [83, 315] width 114 height 24
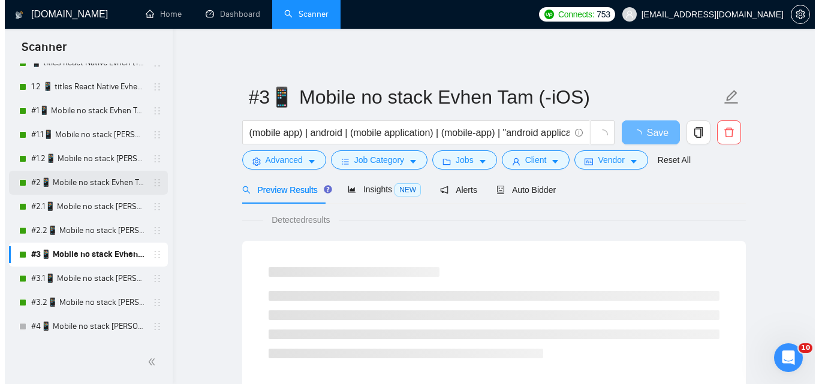
scroll to position [660, 0]
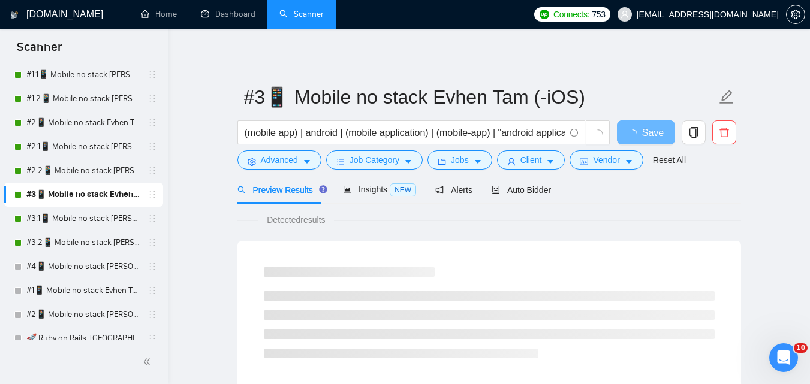
click at [112, 219] on link "#3.1📱 Mobile no stack [PERSON_NAME] (-iOS)" at bounding box center [83, 219] width 114 height 24
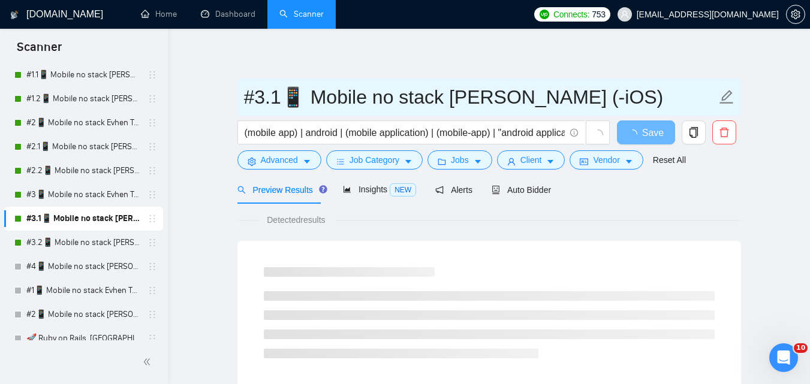
drag, startPoint x: 244, startPoint y: 104, endPoint x: 612, endPoint y: 73, distance: 369.0
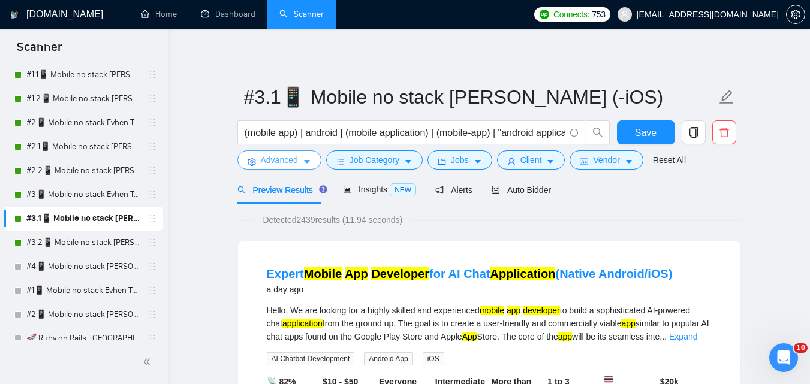
click at [298, 157] on button "Advanced" at bounding box center [280, 160] width 84 height 19
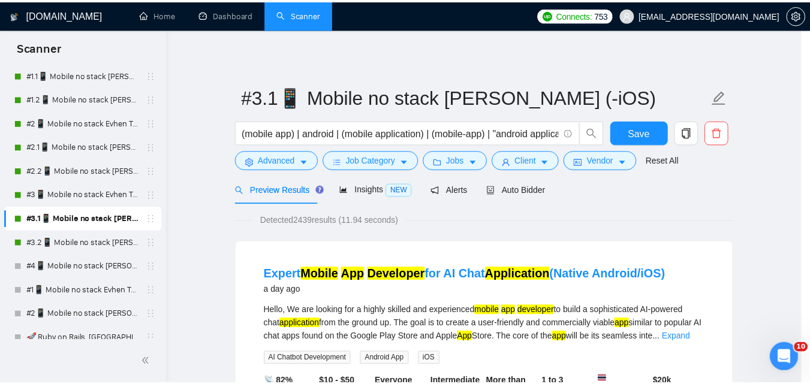
scroll to position [55, 0]
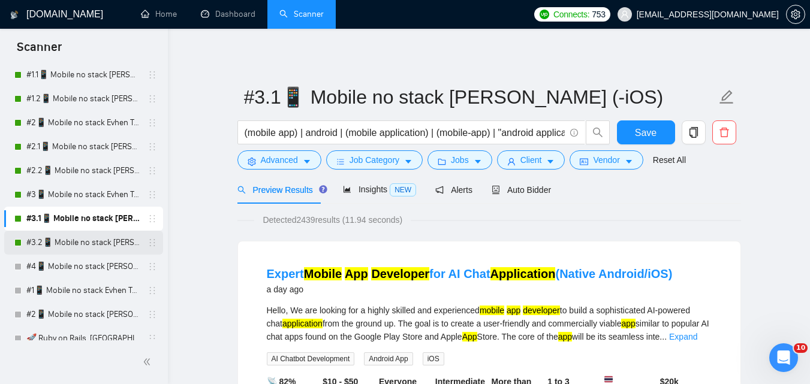
click at [96, 241] on link "#3.2📱 Mobile no stack [PERSON_NAME] (-iOS)" at bounding box center [83, 243] width 114 height 24
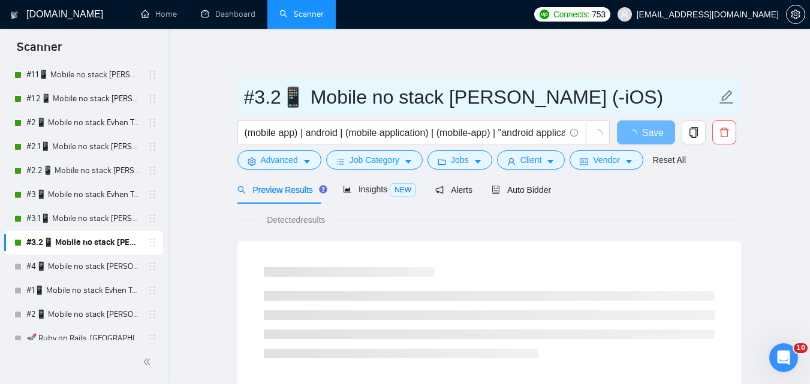
drag, startPoint x: 247, startPoint y: 97, endPoint x: 611, endPoint y: 95, distance: 364.1
click at [611, 95] on input "#3.2📱 Mobile no stack [PERSON_NAME] (-iOS)" at bounding box center [480, 97] width 473 height 30
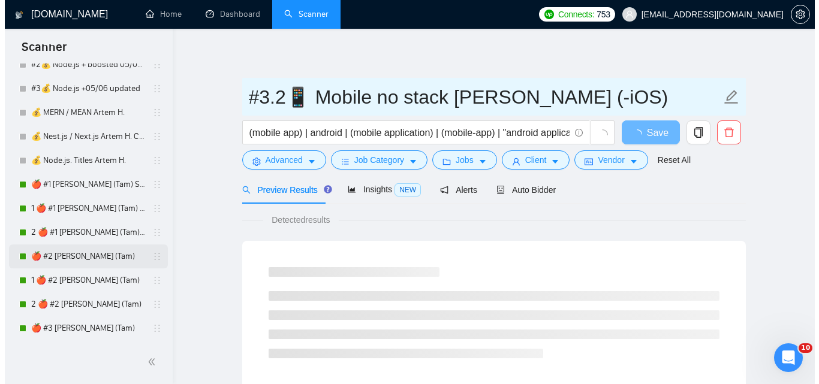
scroll to position [1080, 0]
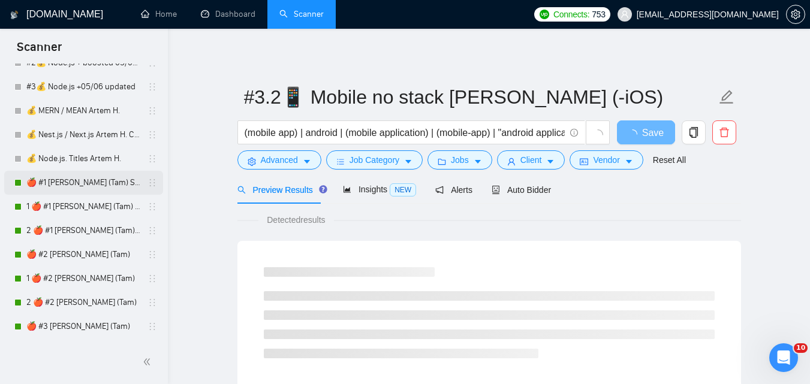
click at [82, 175] on link "🍎 #1 [PERSON_NAME] (Tam) Smart Boost 25" at bounding box center [83, 183] width 114 height 24
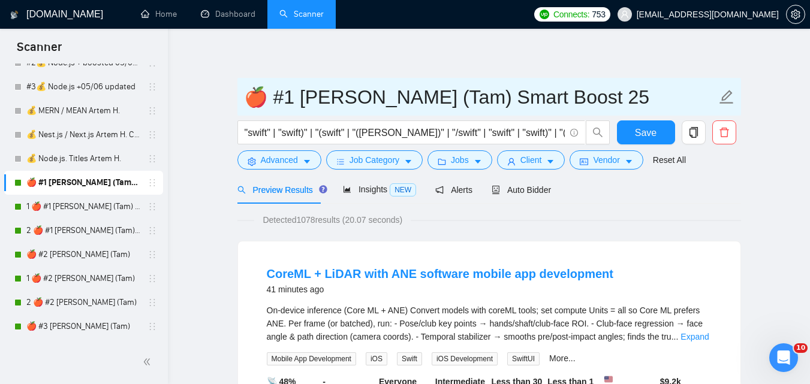
drag, startPoint x: 251, startPoint y: 102, endPoint x: 672, endPoint y: 107, distance: 420.5
click at [672, 107] on input "🍎 #1 [PERSON_NAME] (Tam) Smart Boost 25" at bounding box center [480, 97] width 473 height 30
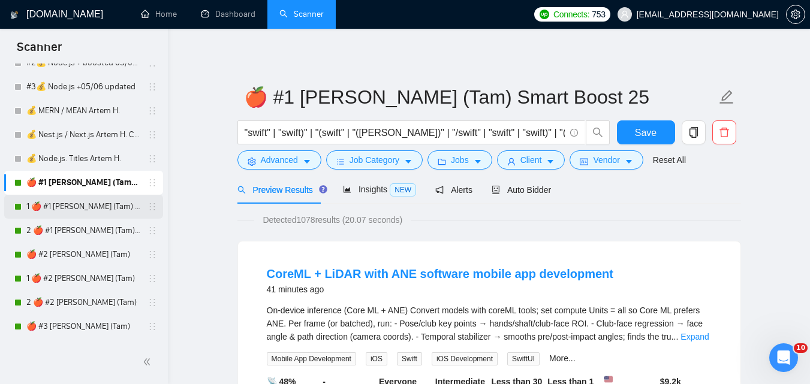
click at [69, 202] on link "1 🍎 #1 [PERSON_NAME] (Tam) Smart Boost 25" at bounding box center [83, 207] width 114 height 24
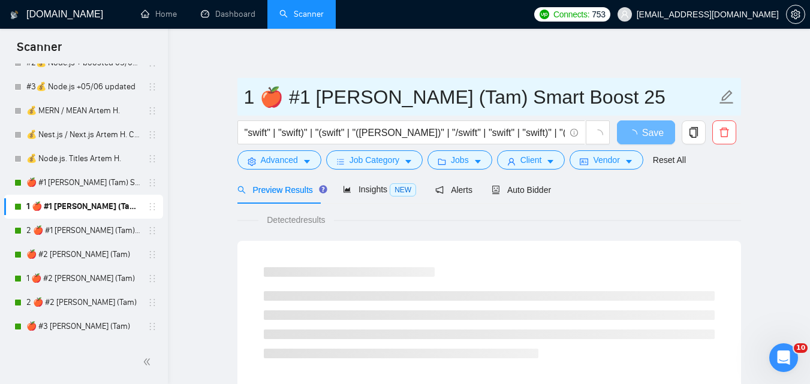
drag, startPoint x: 253, startPoint y: 99, endPoint x: 675, endPoint y: 90, distance: 422.4
click at [675, 90] on input "1 🍎 #1 [PERSON_NAME] (Tam) Smart Boost 25" at bounding box center [480, 97] width 473 height 30
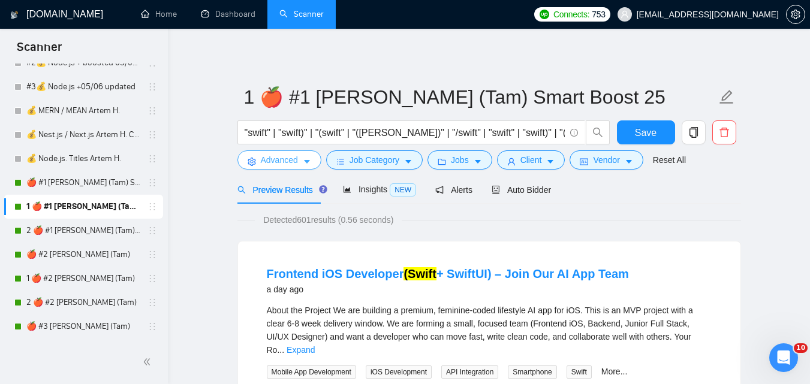
click at [264, 157] on span "Advanced" at bounding box center [279, 160] width 37 height 13
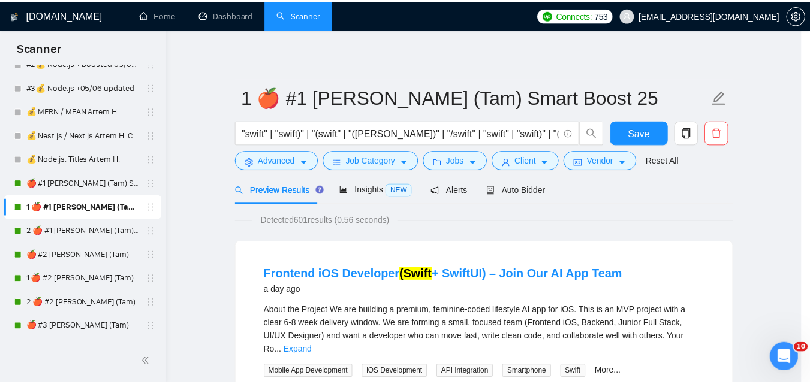
scroll to position [55, 0]
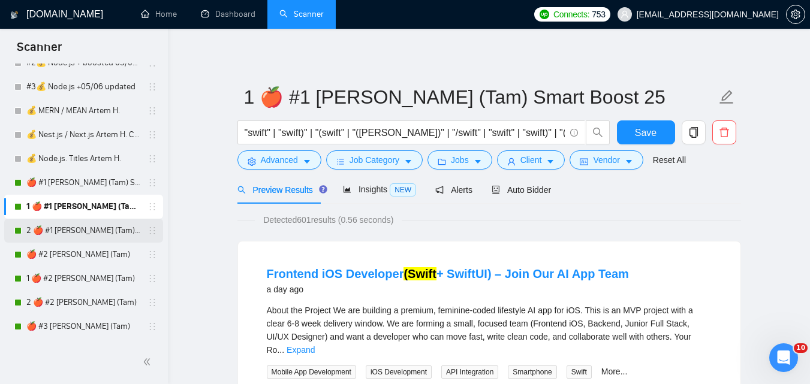
click at [103, 226] on link "2 🍎 #1 [PERSON_NAME] (Tam) Smart Boost 25" at bounding box center [83, 231] width 114 height 24
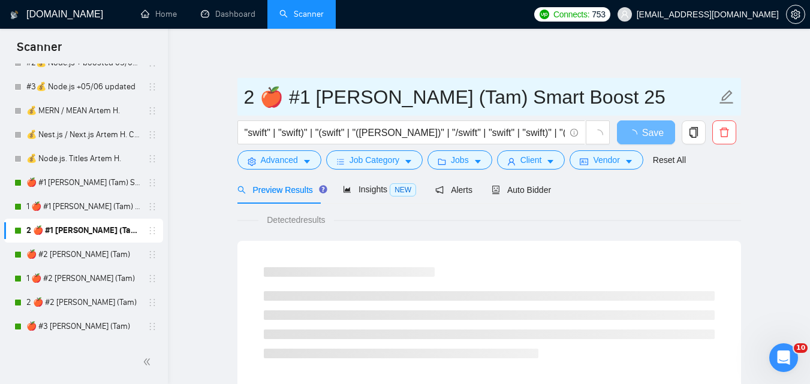
drag, startPoint x: 245, startPoint y: 101, endPoint x: 688, endPoint y: 82, distance: 443.1
click at [679, 115] on span "2 🍎 #1 [PERSON_NAME] (Tam) Smart Boost 25" at bounding box center [490, 97] width 504 height 38
